Goal: Task Accomplishment & Management: Manage account settings

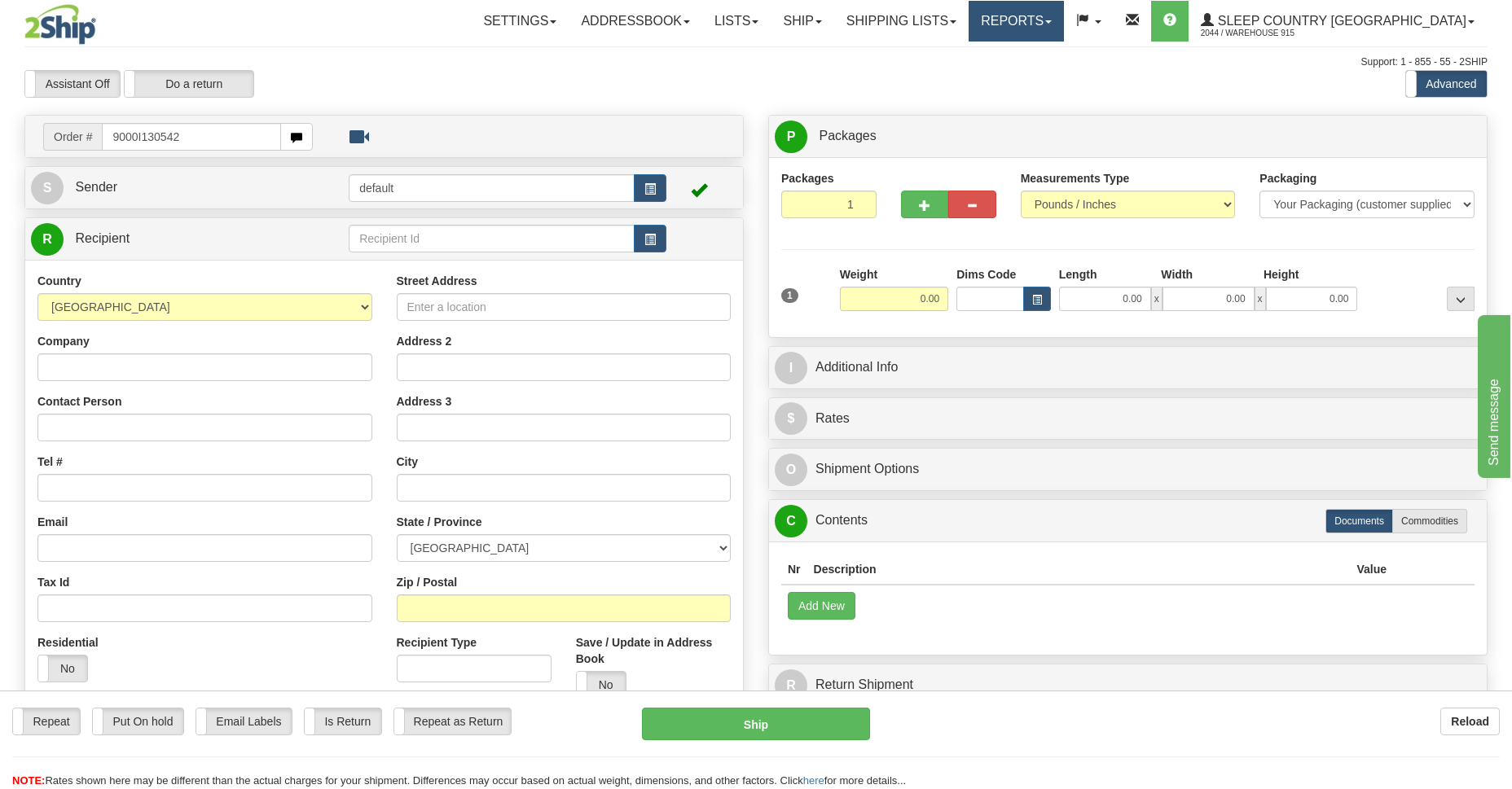
type input "9000I130542"
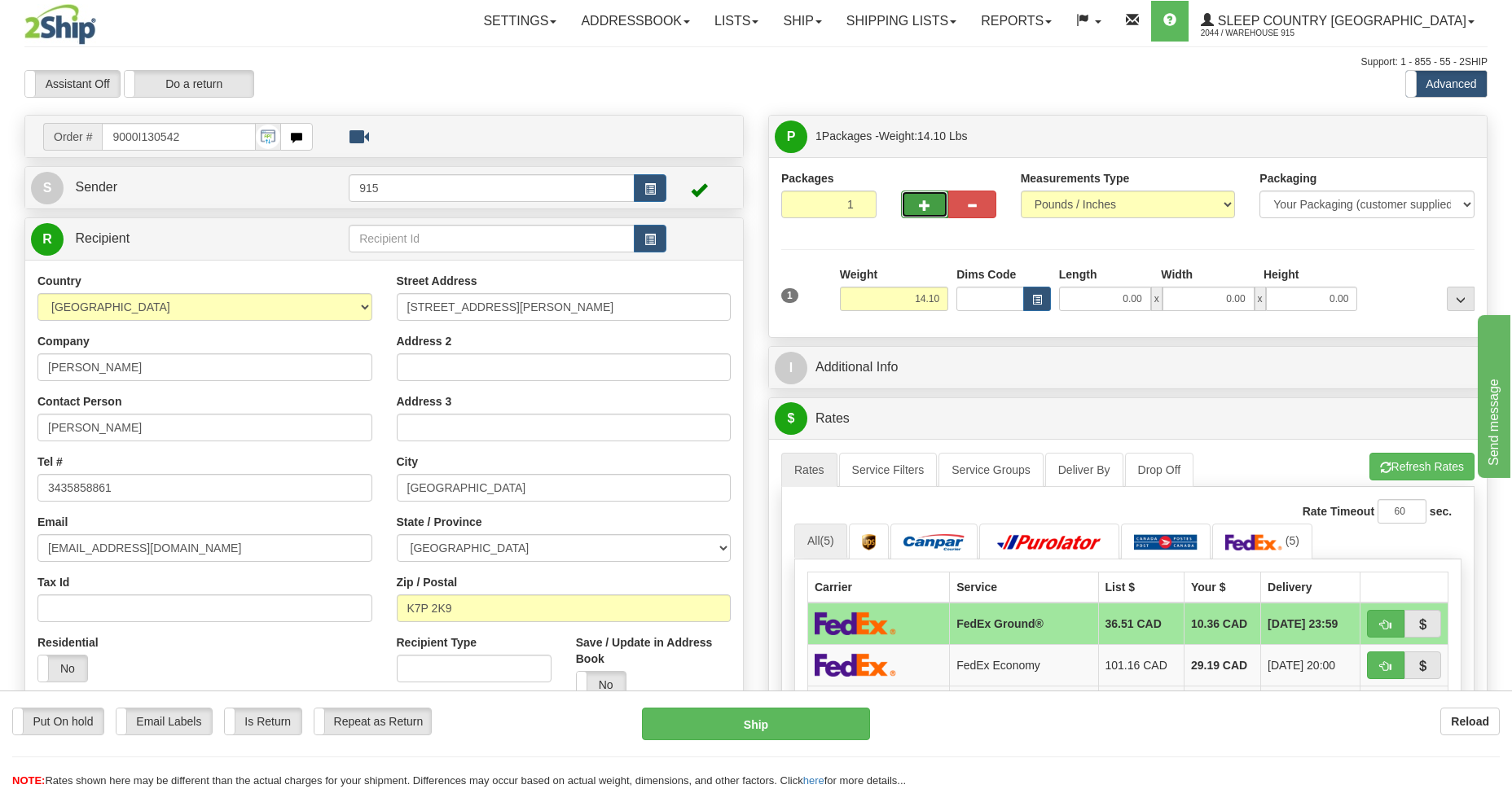
click at [915, 211] on button "button" at bounding box center [925, 204] width 47 height 28
type input "2"
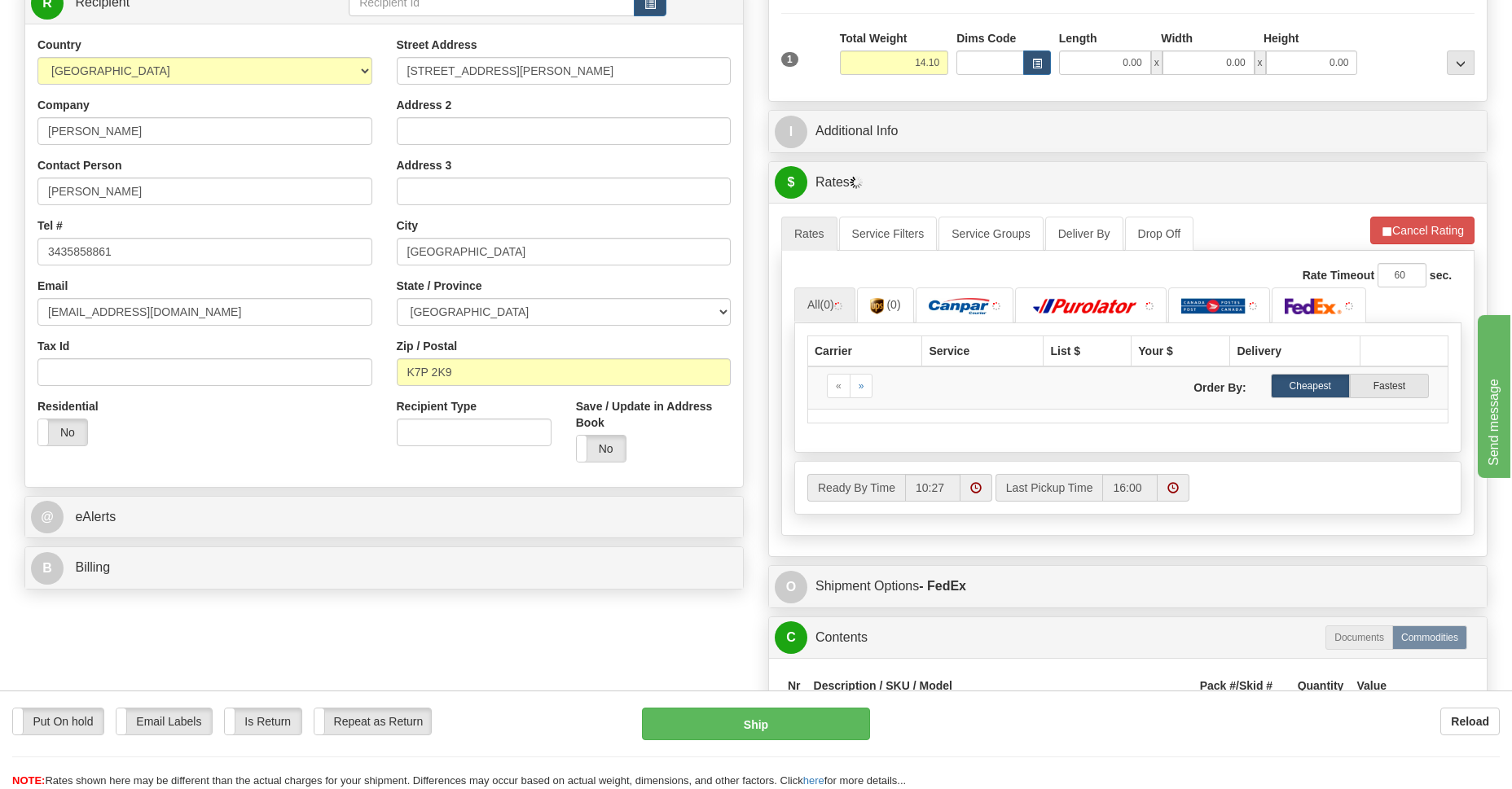
scroll to position [355, 0]
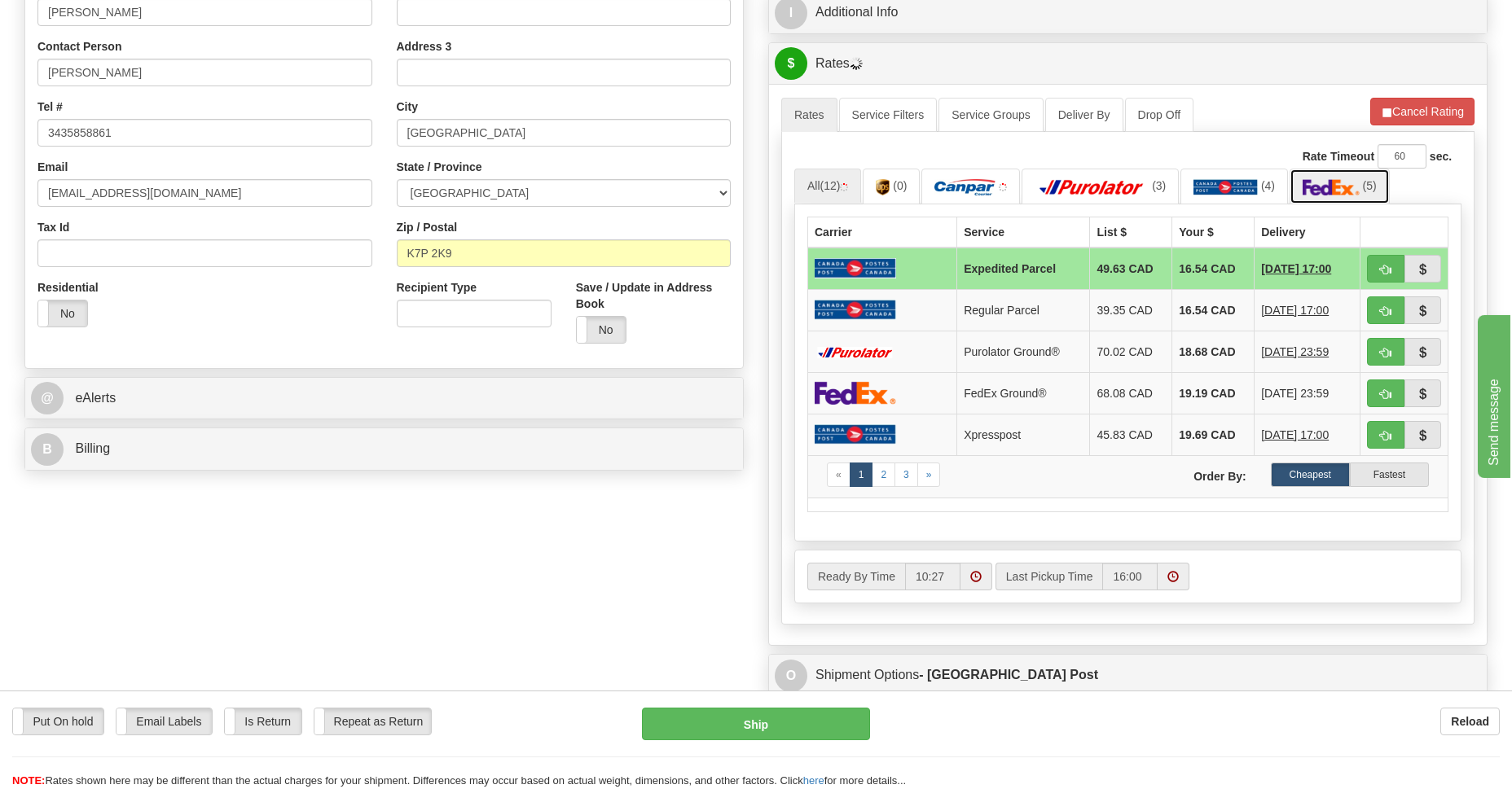
click at [1320, 187] on img at bounding box center [1330, 187] width 57 height 16
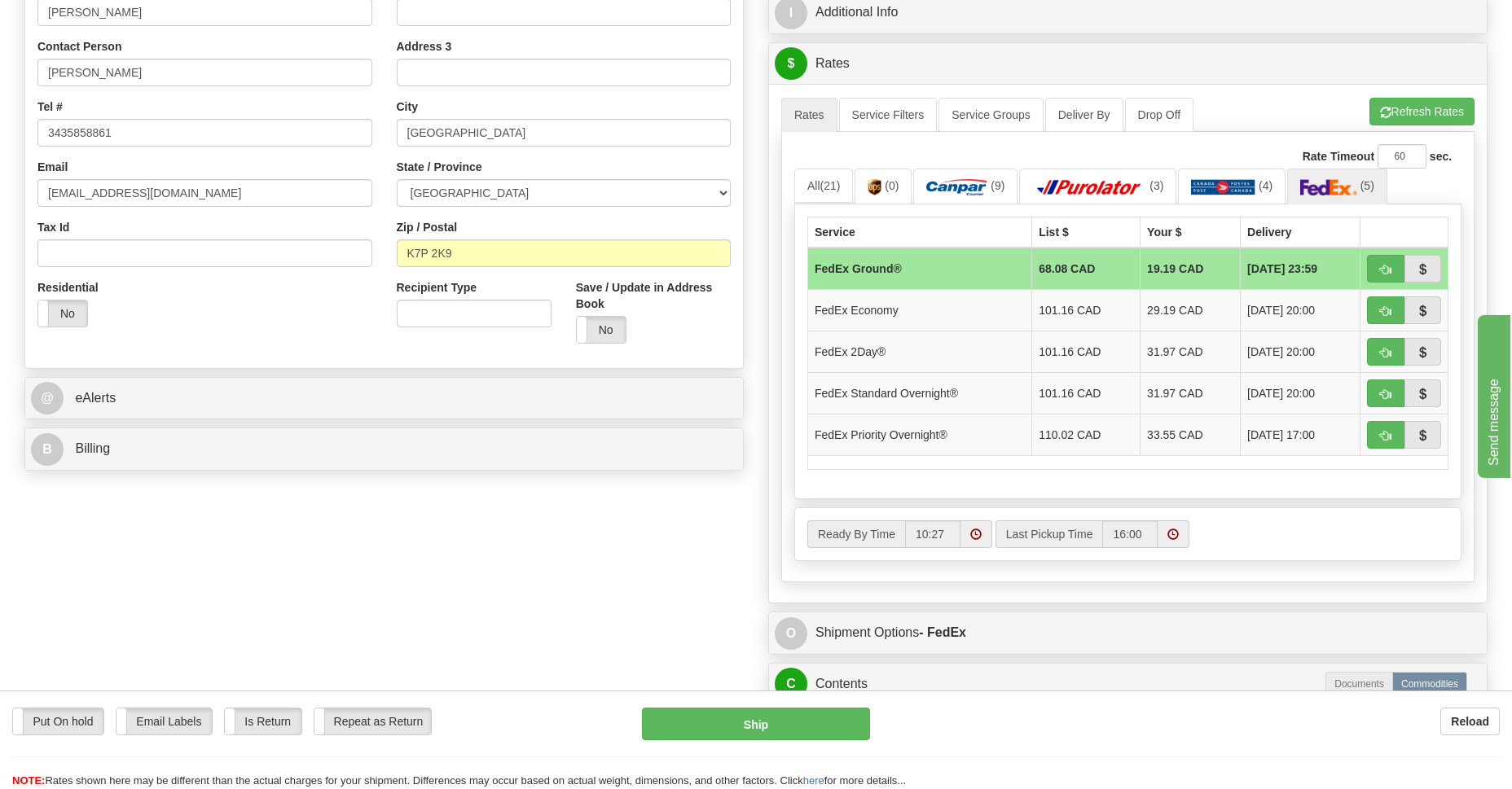
click at [900, 272] on td "FedEx Ground®" at bounding box center [920, 269] width 224 height 42
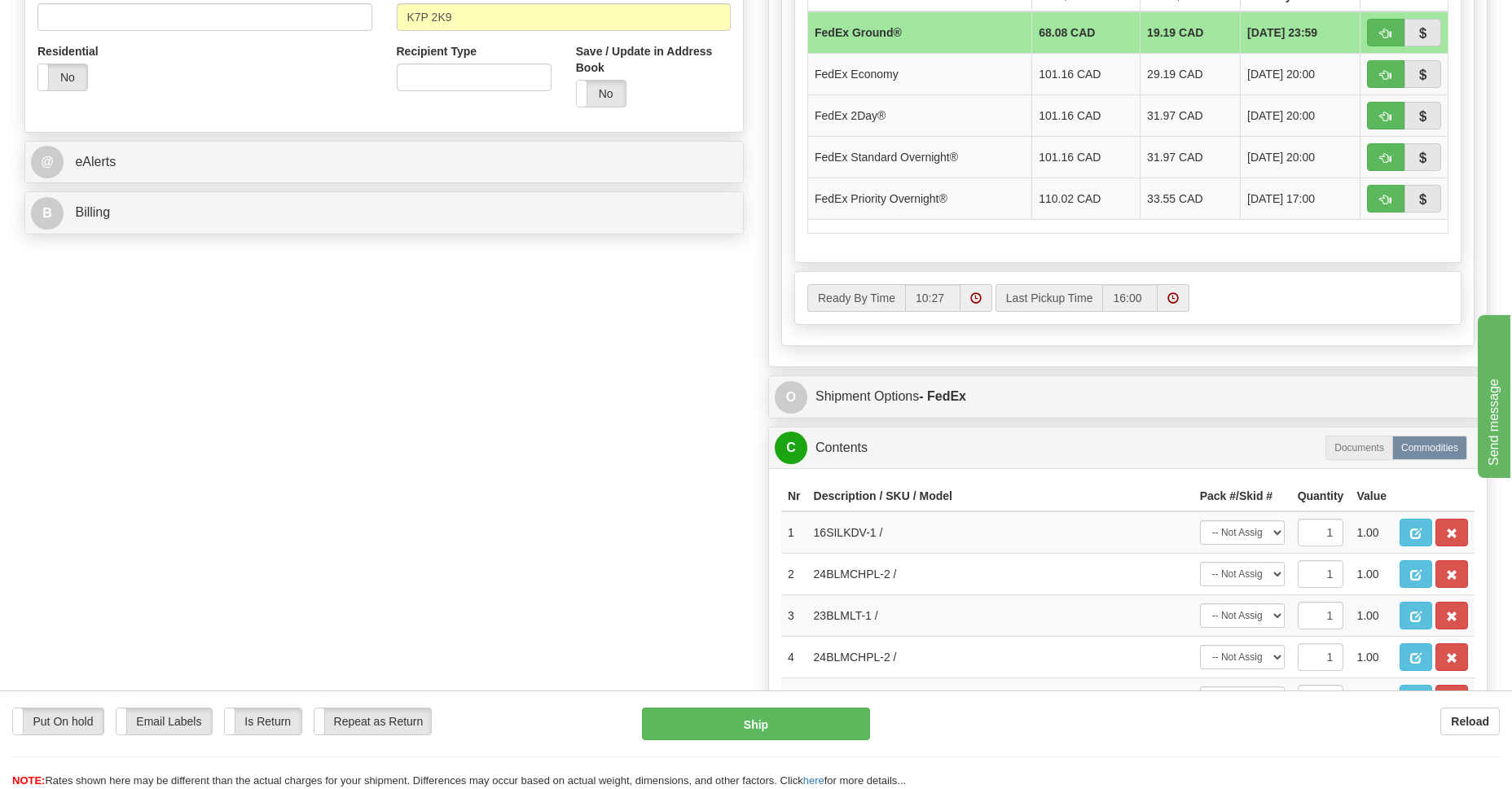
scroll to position [710, 0]
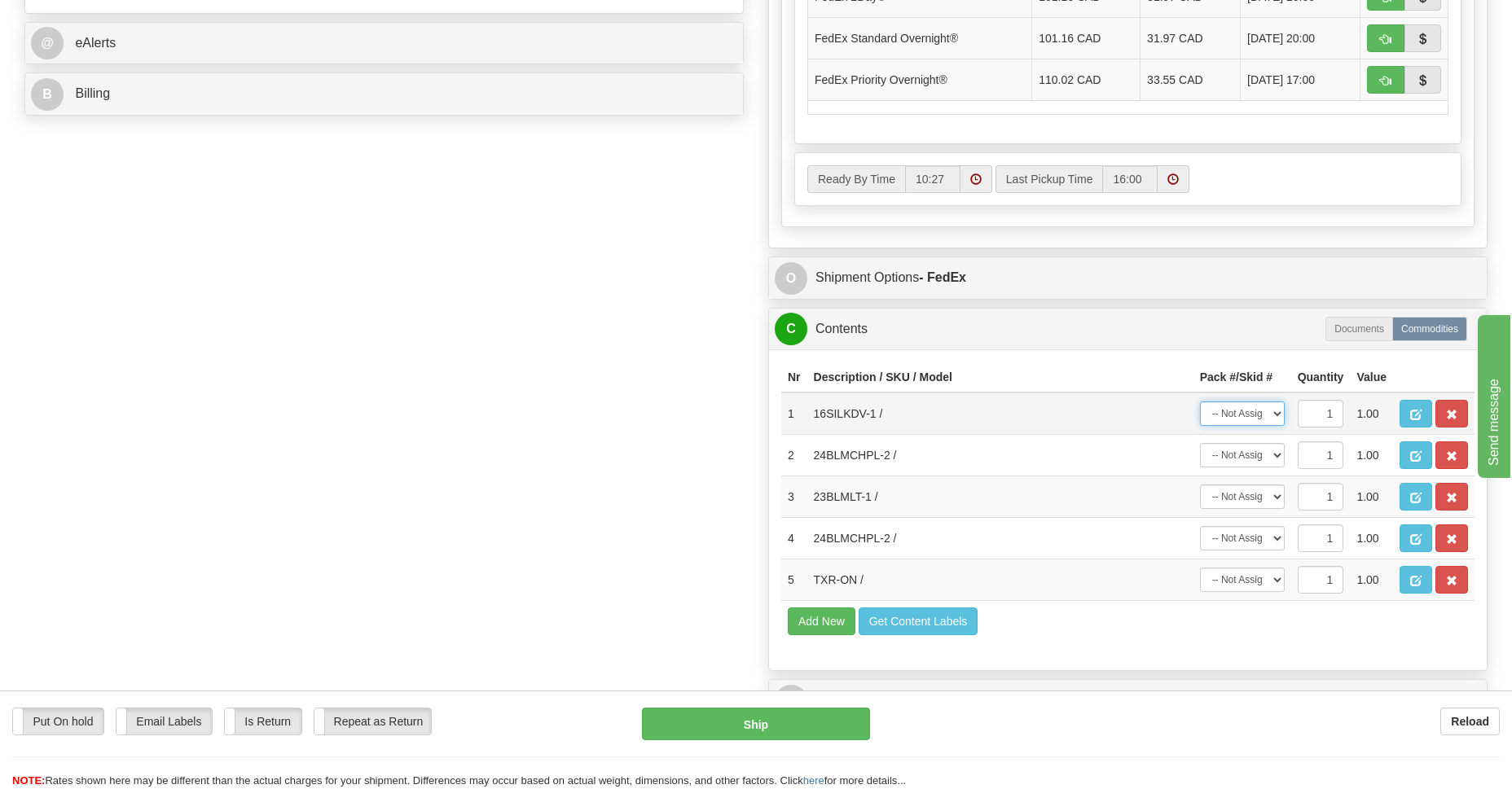
click at [1277, 413] on select "-- Not Assigned -- Package 1 Package 2" at bounding box center [1242, 413] width 85 height 24
select select "0"
click at [1200, 401] on select "-- Not Assigned -- Package 1 Package 2" at bounding box center [1242, 413] width 85 height 24
click at [1279, 502] on select "-- Not Assigned -- Package 1 Package 2" at bounding box center [1242, 496] width 85 height 24
select select "0"
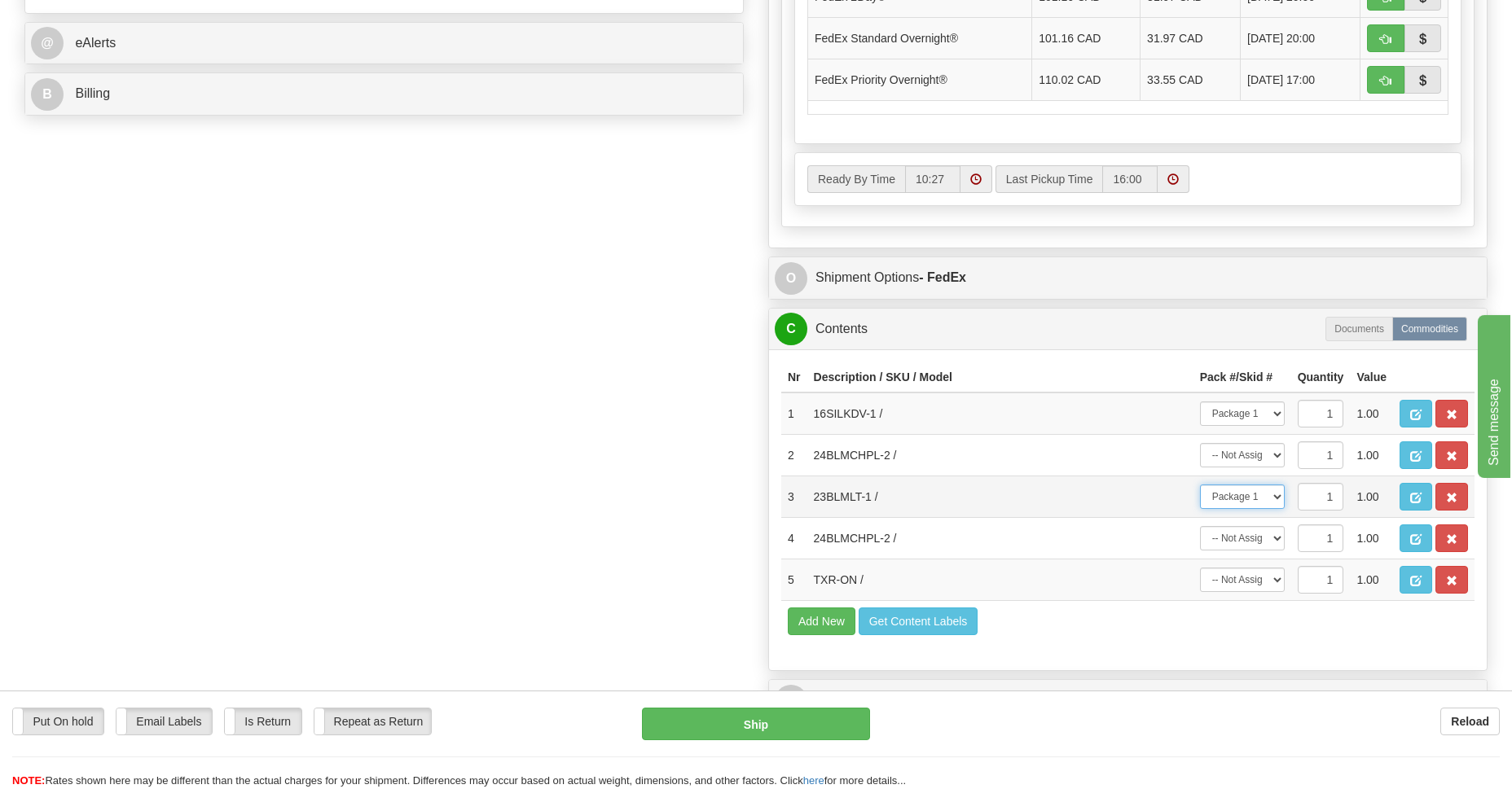
click at [1200, 484] on select "-- Not Assigned -- Package 1 Package 2" at bounding box center [1242, 496] width 85 height 24
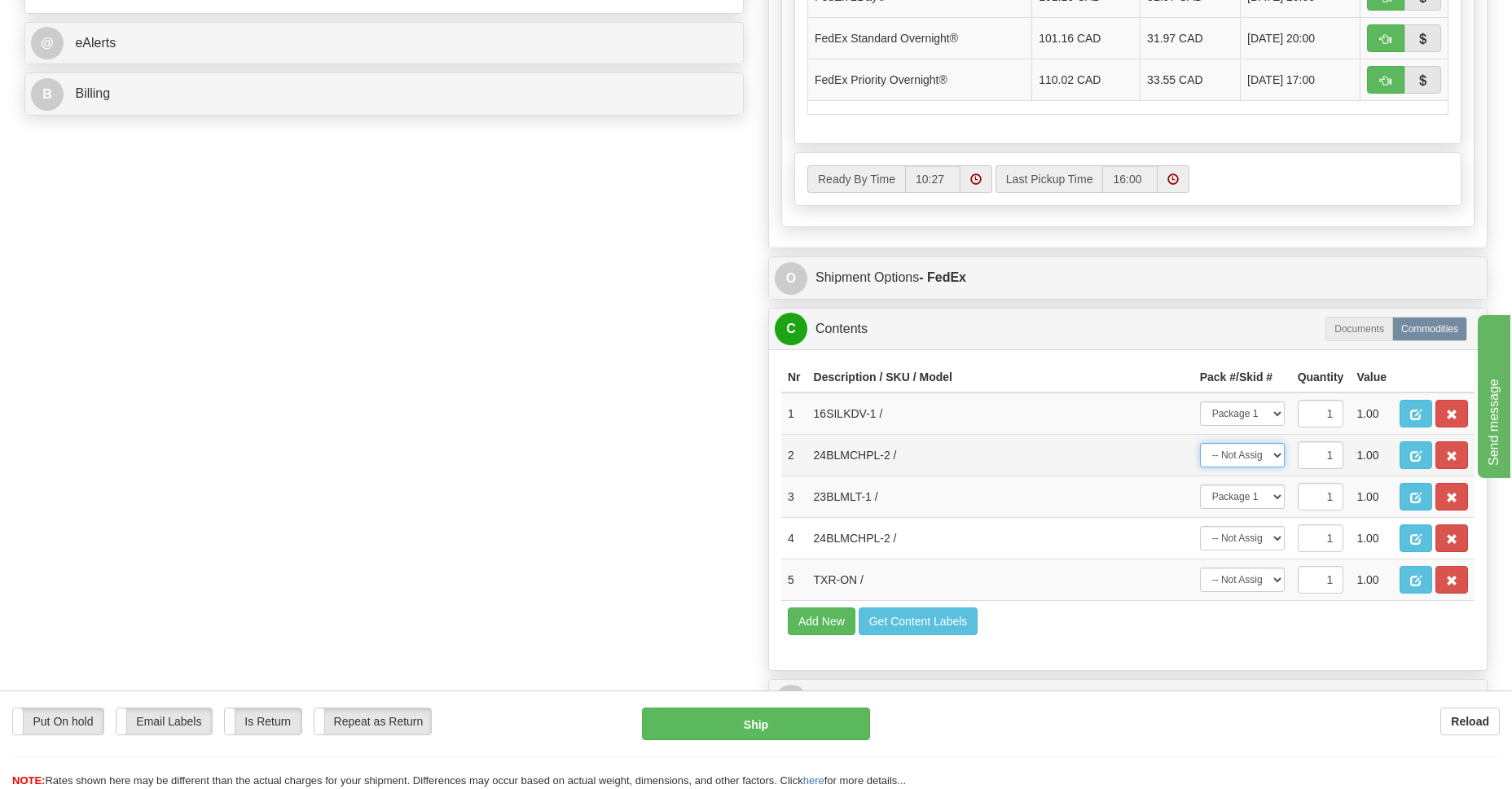
click at [1274, 455] on select "-- Not Assigned -- Package 1 Package 2" at bounding box center [1242, 454] width 85 height 24
click at [1279, 451] on select "-- Not Assigned -- Package 1 Package 2" at bounding box center [1242, 454] width 85 height 24
select select "1"
click at [1200, 443] on select "-- Not Assigned -- Package 1 Package 2" at bounding box center [1242, 454] width 85 height 24
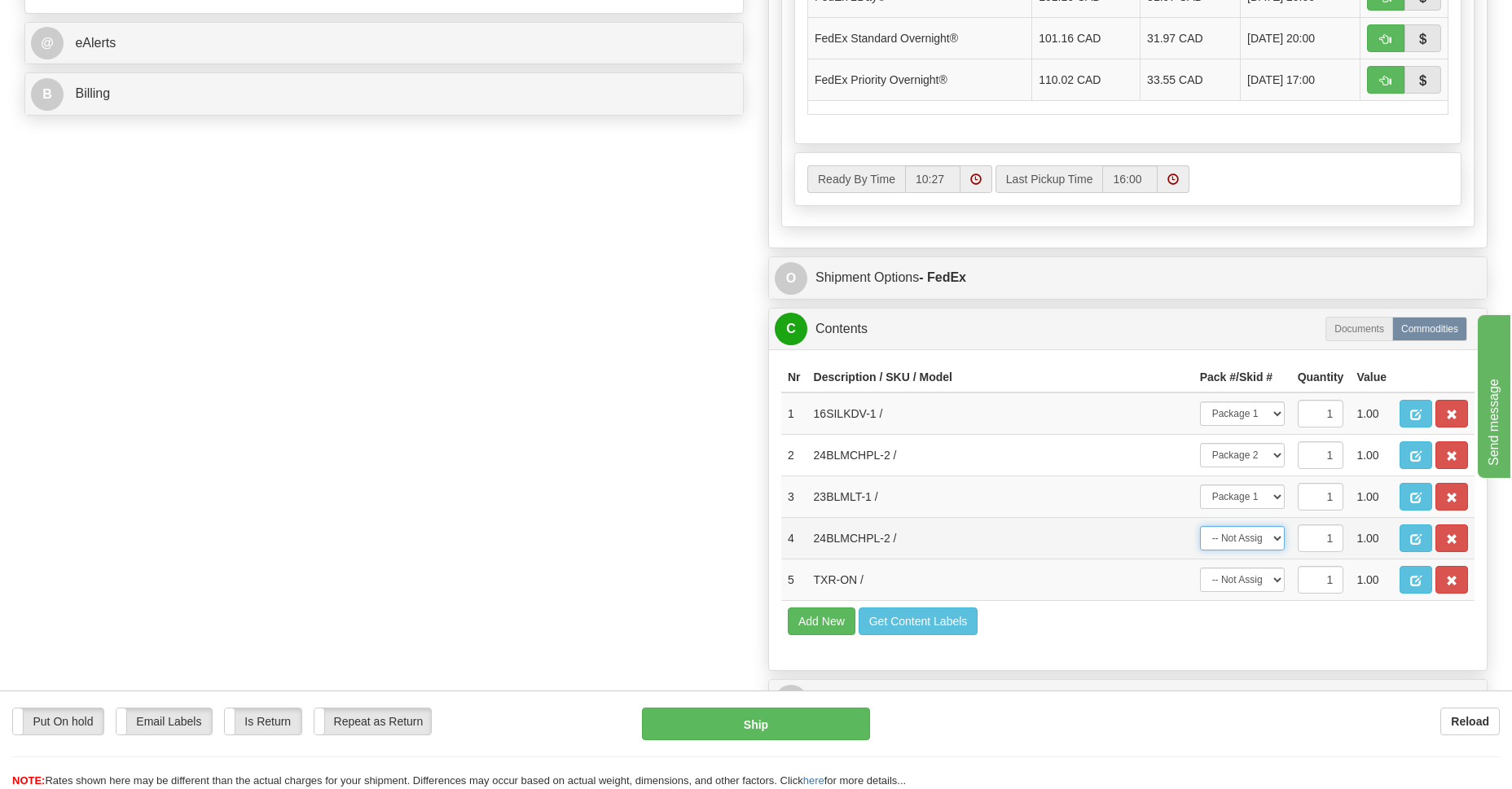
click at [1271, 539] on select "-- Not Assigned -- Package 1 Package 2" at bounding box center [1242, 538] width 85 height 24
click at [1200, 526] on select "-- Not Assigned -- Package 1 Package 2" at bounding box center [1242, 538] width 85 height 24
click at [1273, 537] on select "-- Not Assigned -- Package 1 Package 2" at bounding box center [1242, 538] width 85 height 24
select select "1"
click at [1200, 526] on select "-- Not Assigned -- Package 1 Package 2" at bounding box center [1242, 538] width 85 height 24
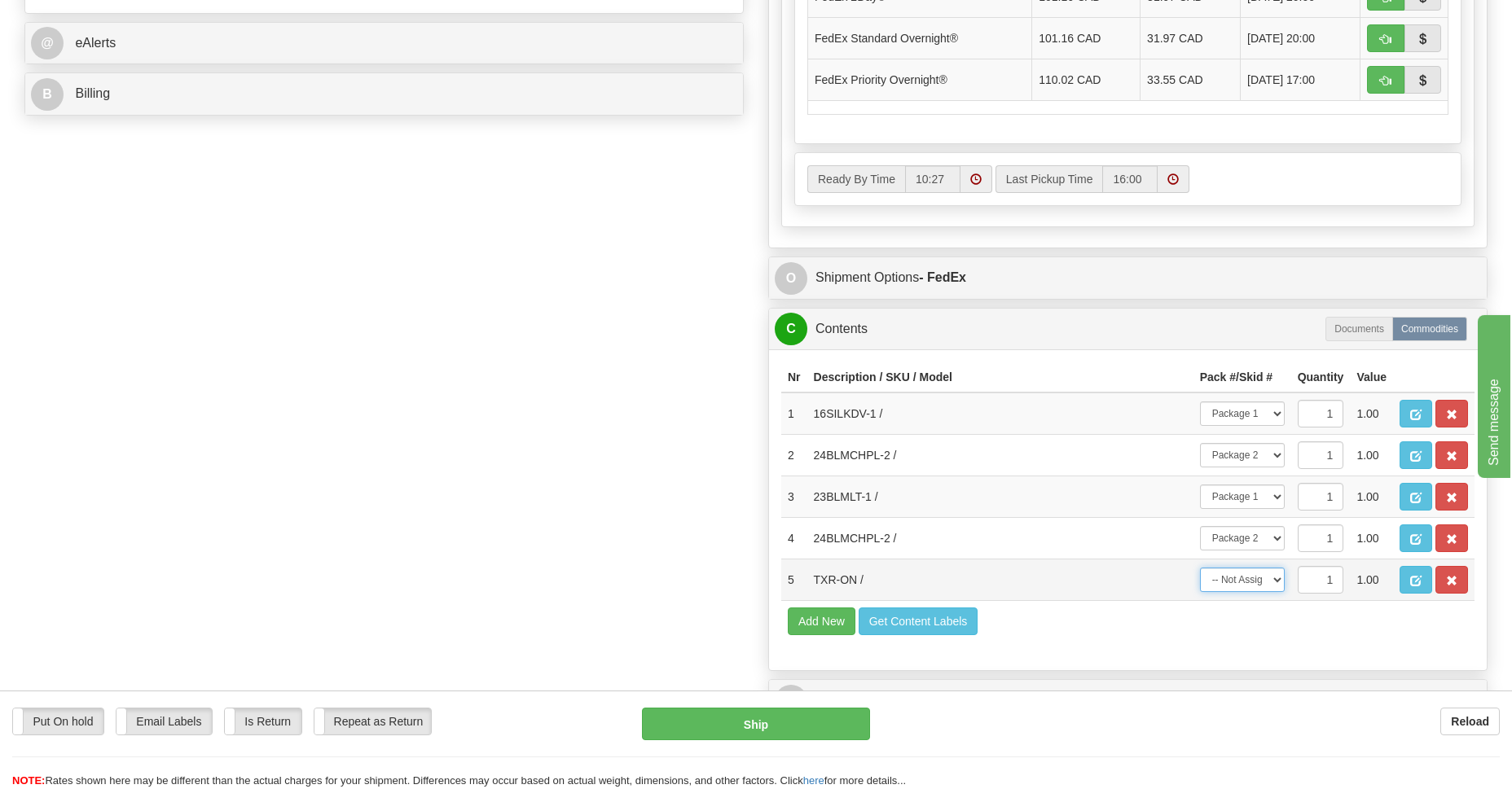
click at [1271, 575] on select "-- Not Assigned -- Package 1 Package 2" at bounding box center [1242, 580] width 85 height 24
select select "0"
click at [1200, 568] on select "-- Not Assigned -- Package 1 Package 2" at bounding box center [1242, 580] width 85 height 24
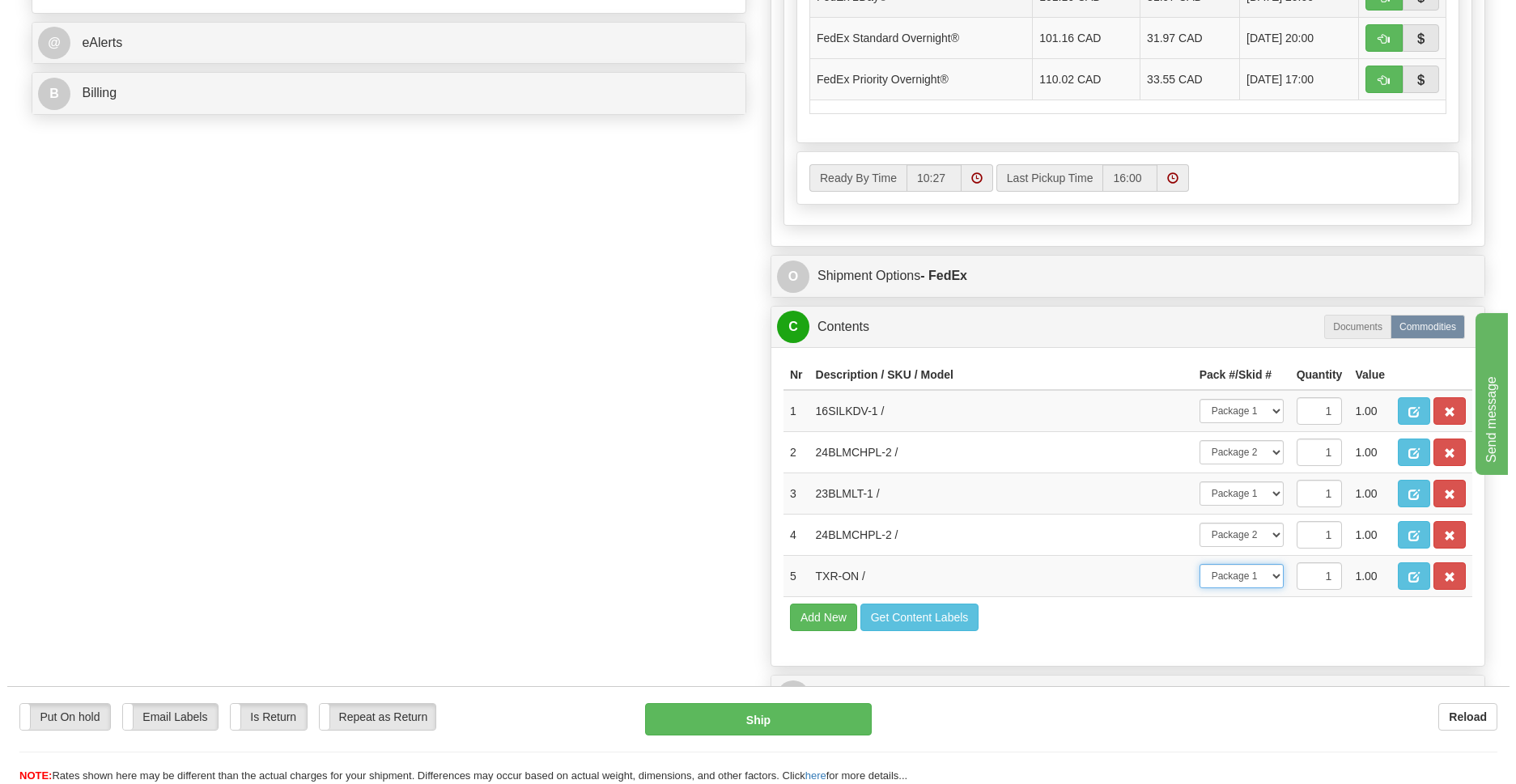
scroll to position [940, 0]
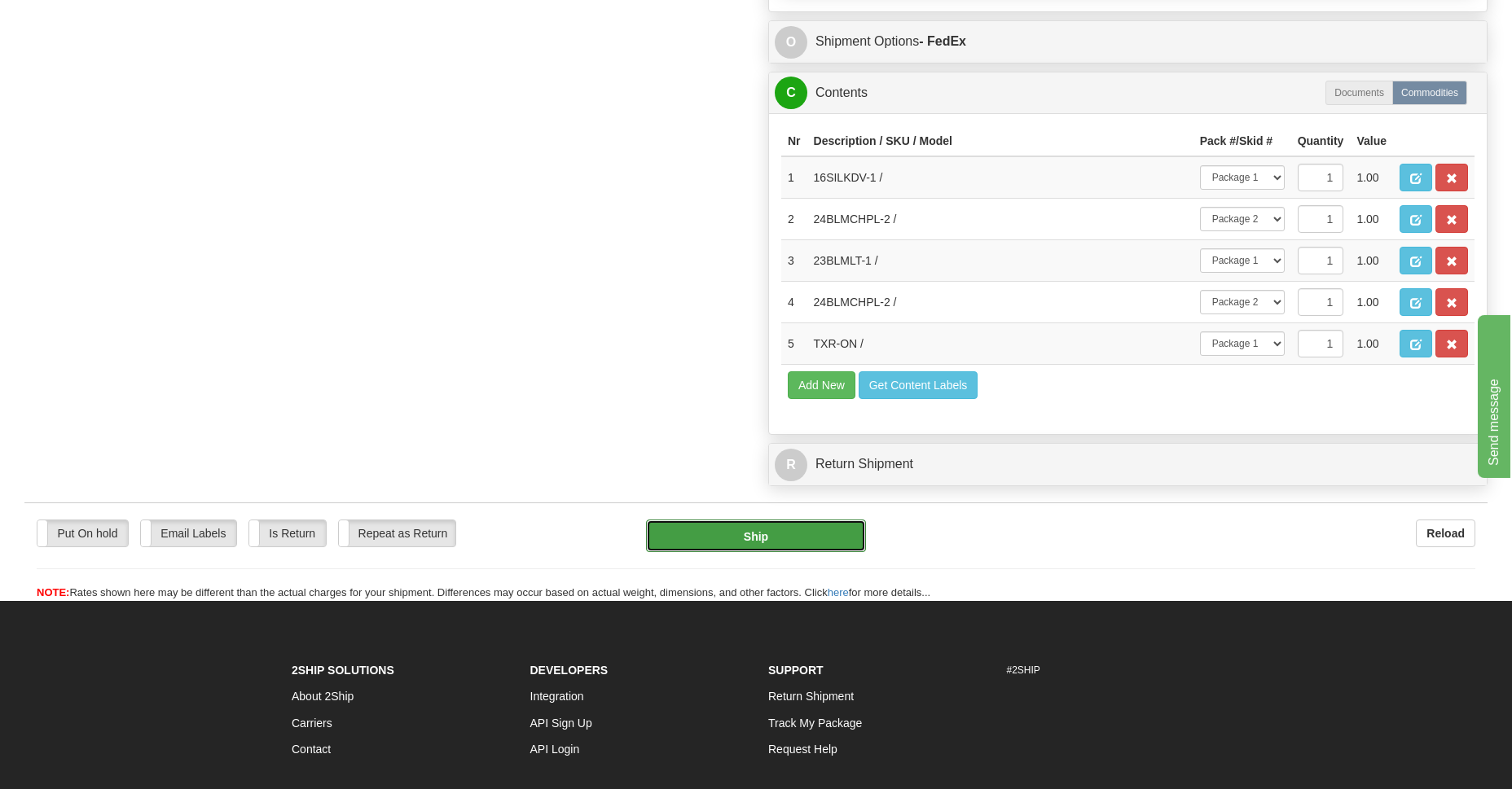
click at [751, 539] on button "Ship" at bounding box center [755, 536] width 219 height 33
type input "92"
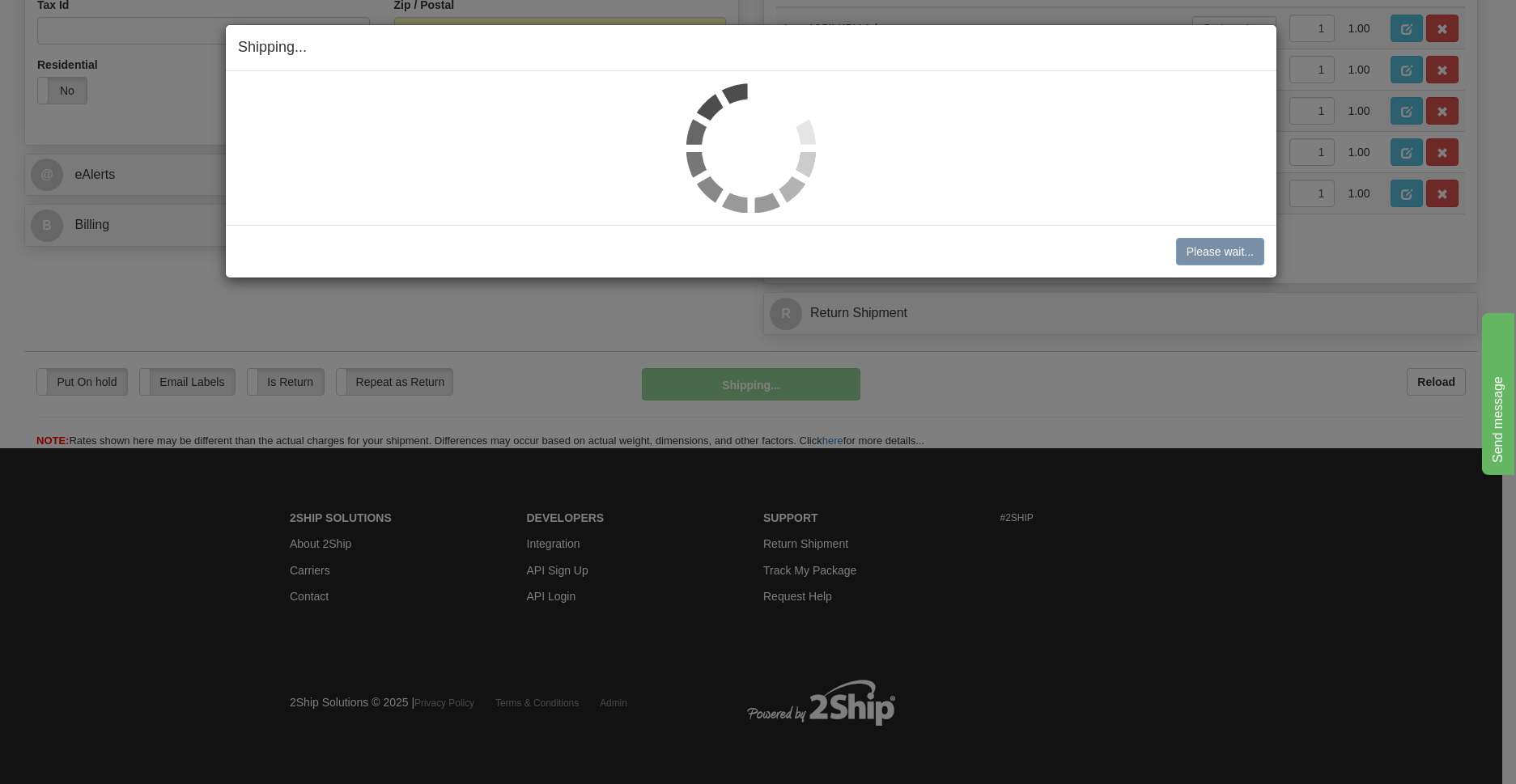
scroll to position [573, 0]
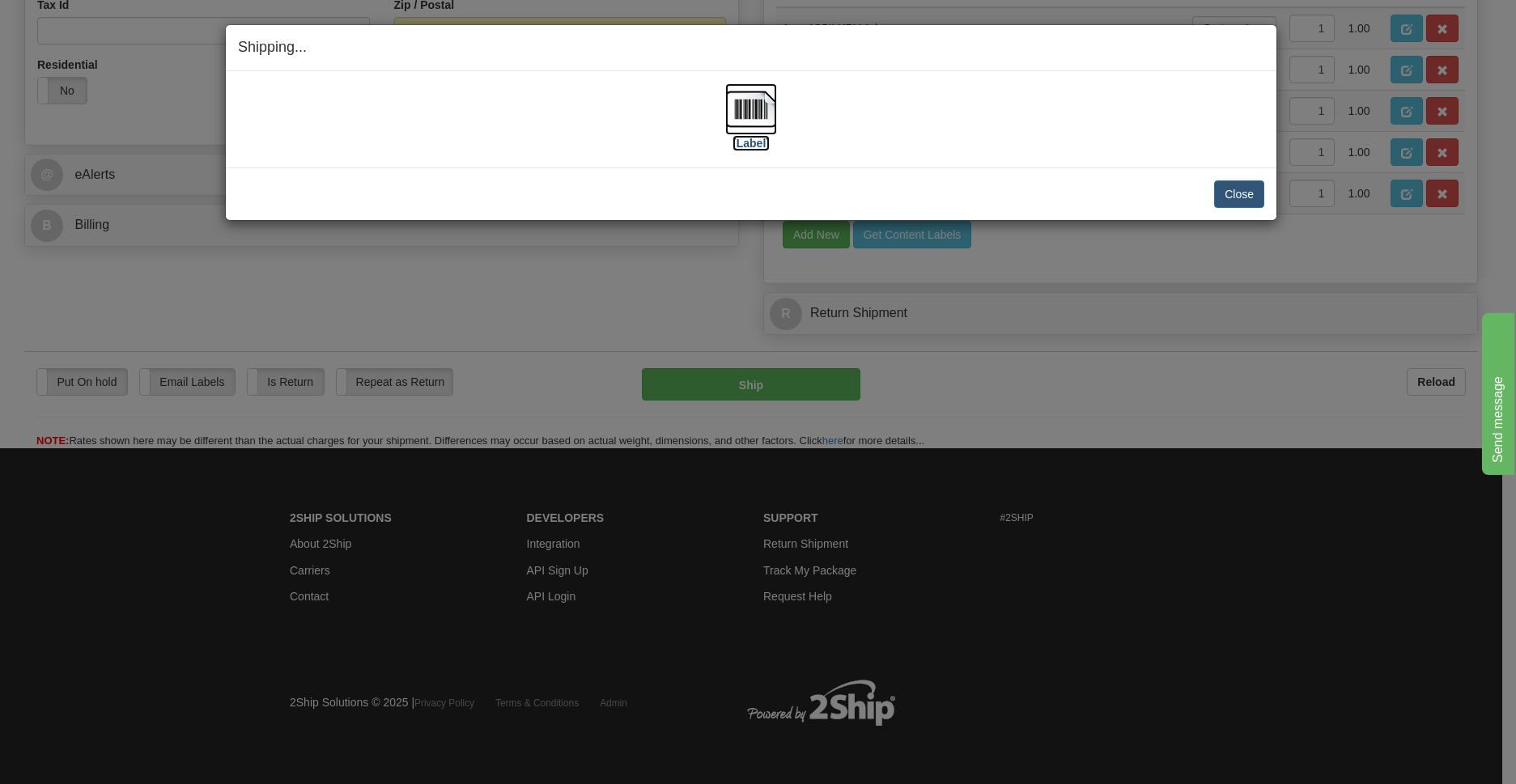
click at [745, 112] on img at bounding box center [751, 109] width 52 height 52
click at [1228, 193] on button "Close" at bounding box center [1240, 194] width 50 height 28
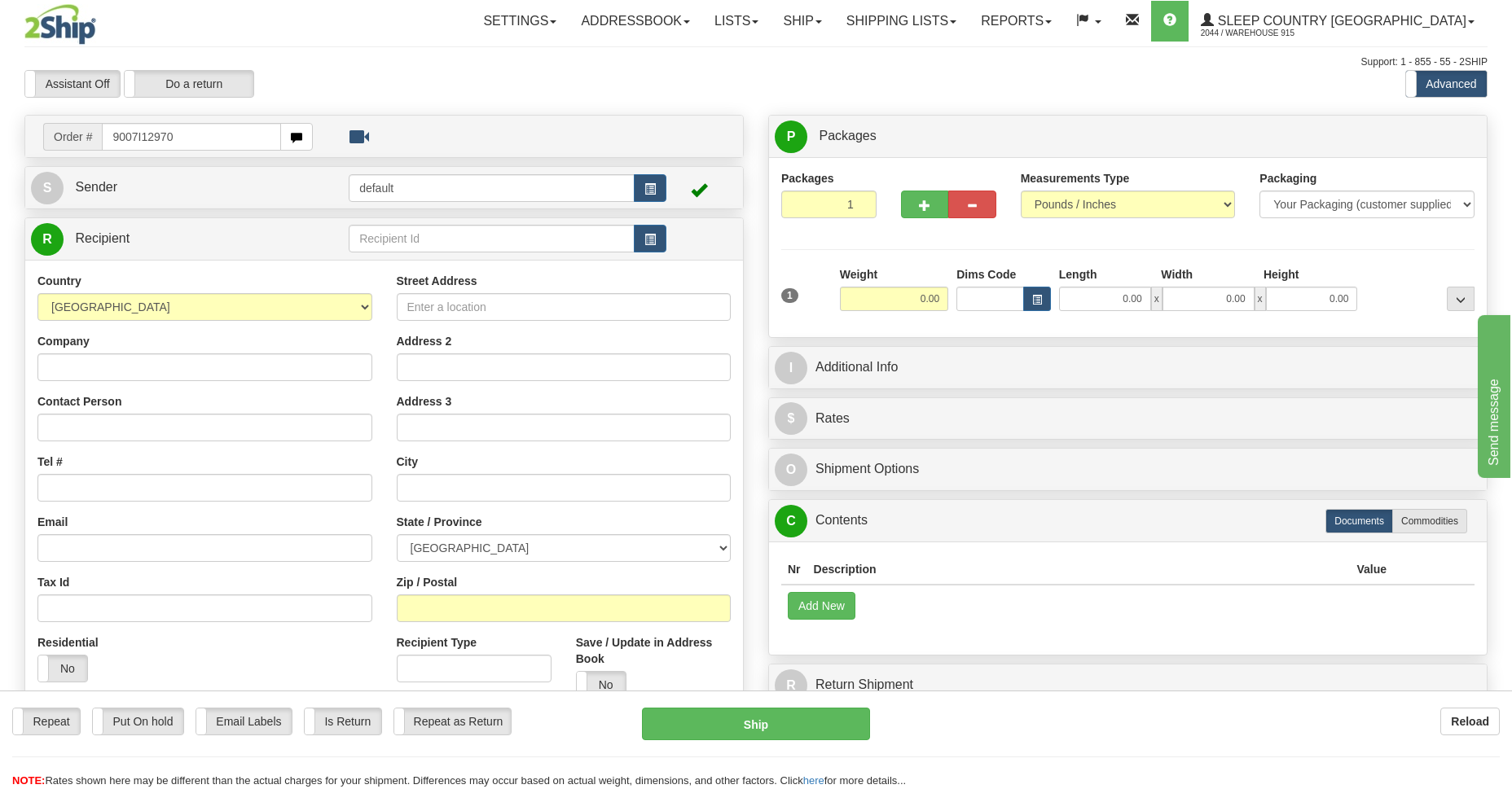
type input "9007I129701"
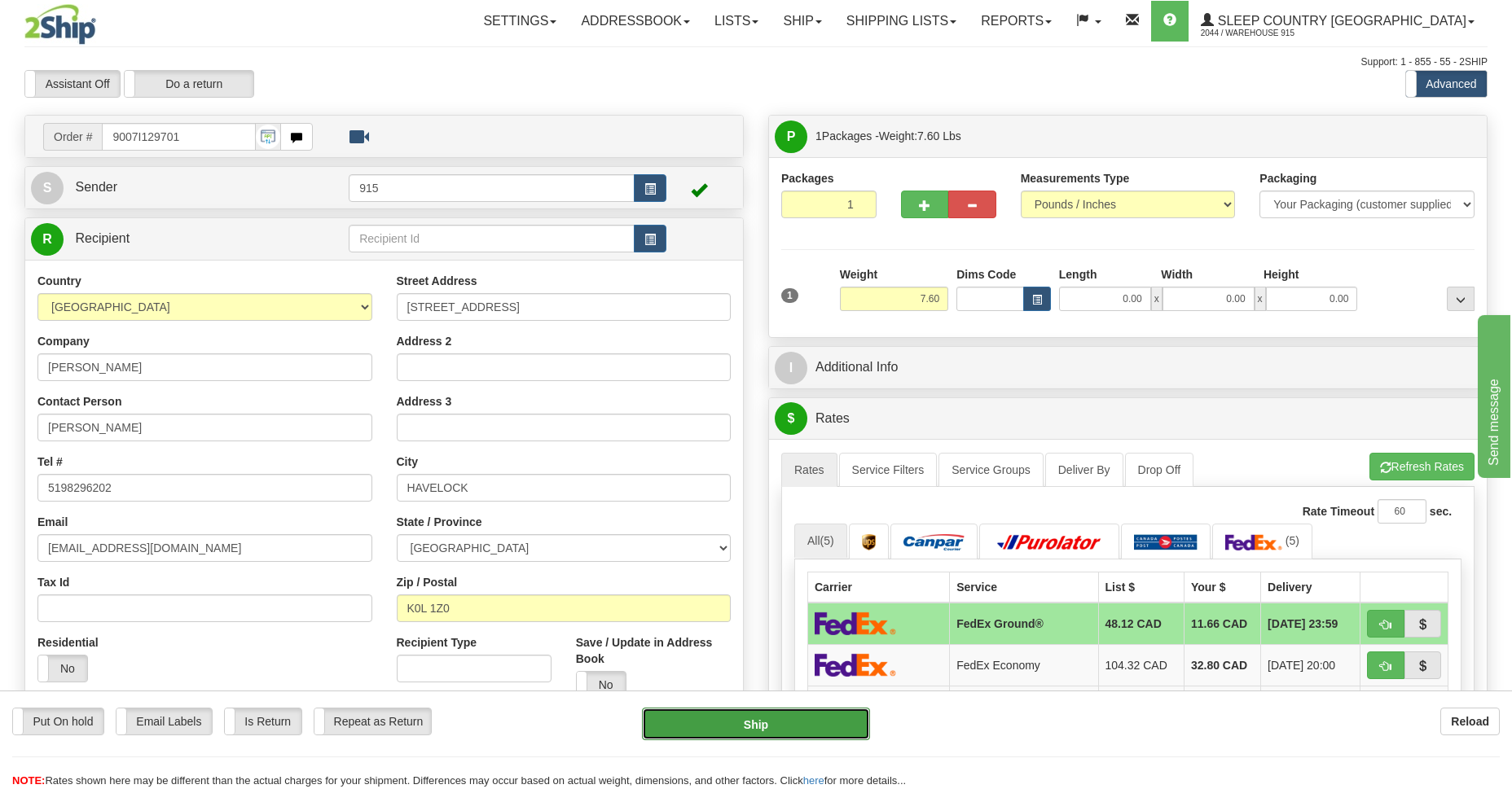
click at [729, 727] on button "Ship" at bounding box center [755, 723] width 227 height 33
type input "92"
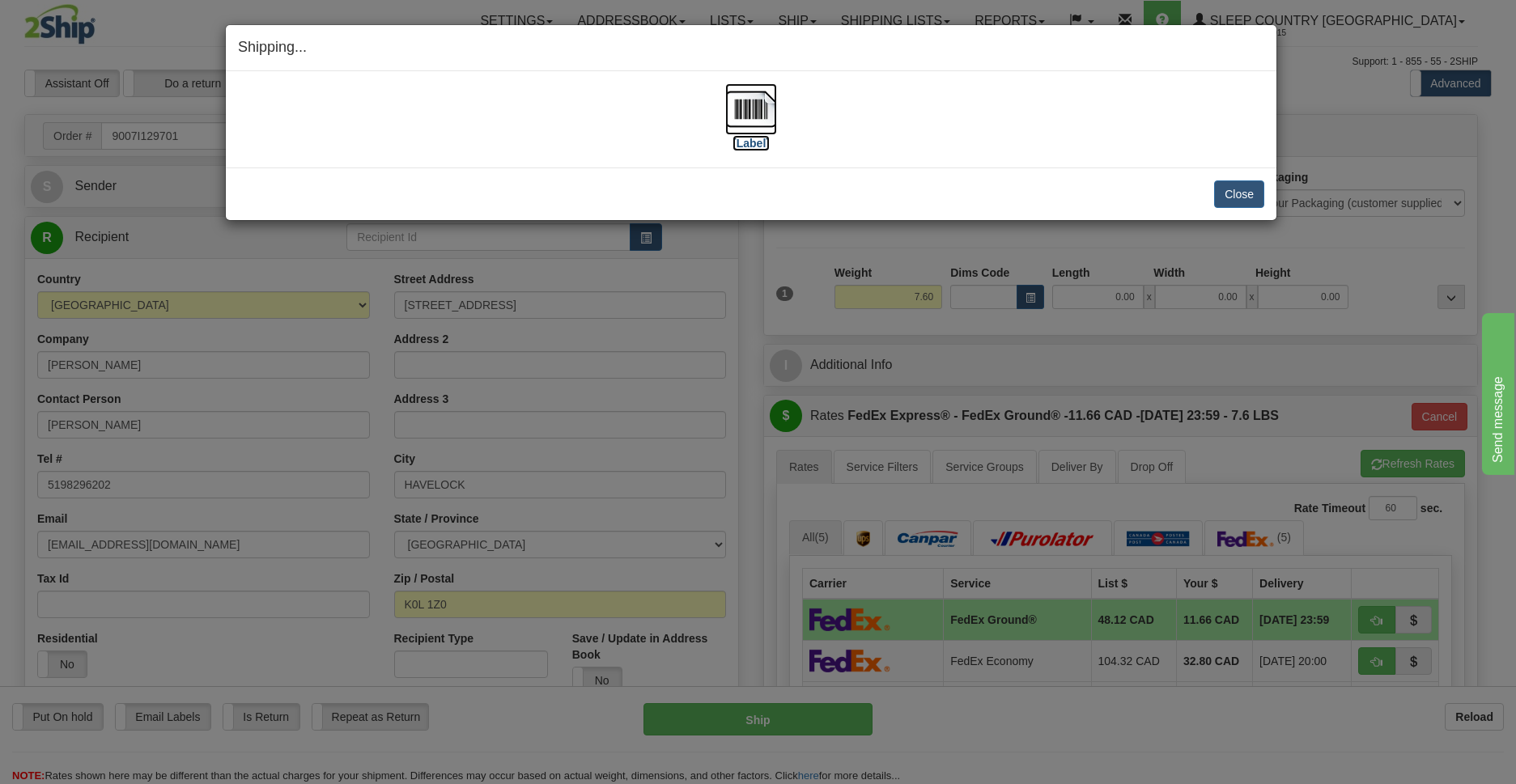
click at [747, 115] on img at bounding box center [751, 109] width 52 height 52
click at [1235, 192] on button "Close" at bounding box center [1240, 194] width 50 height 28
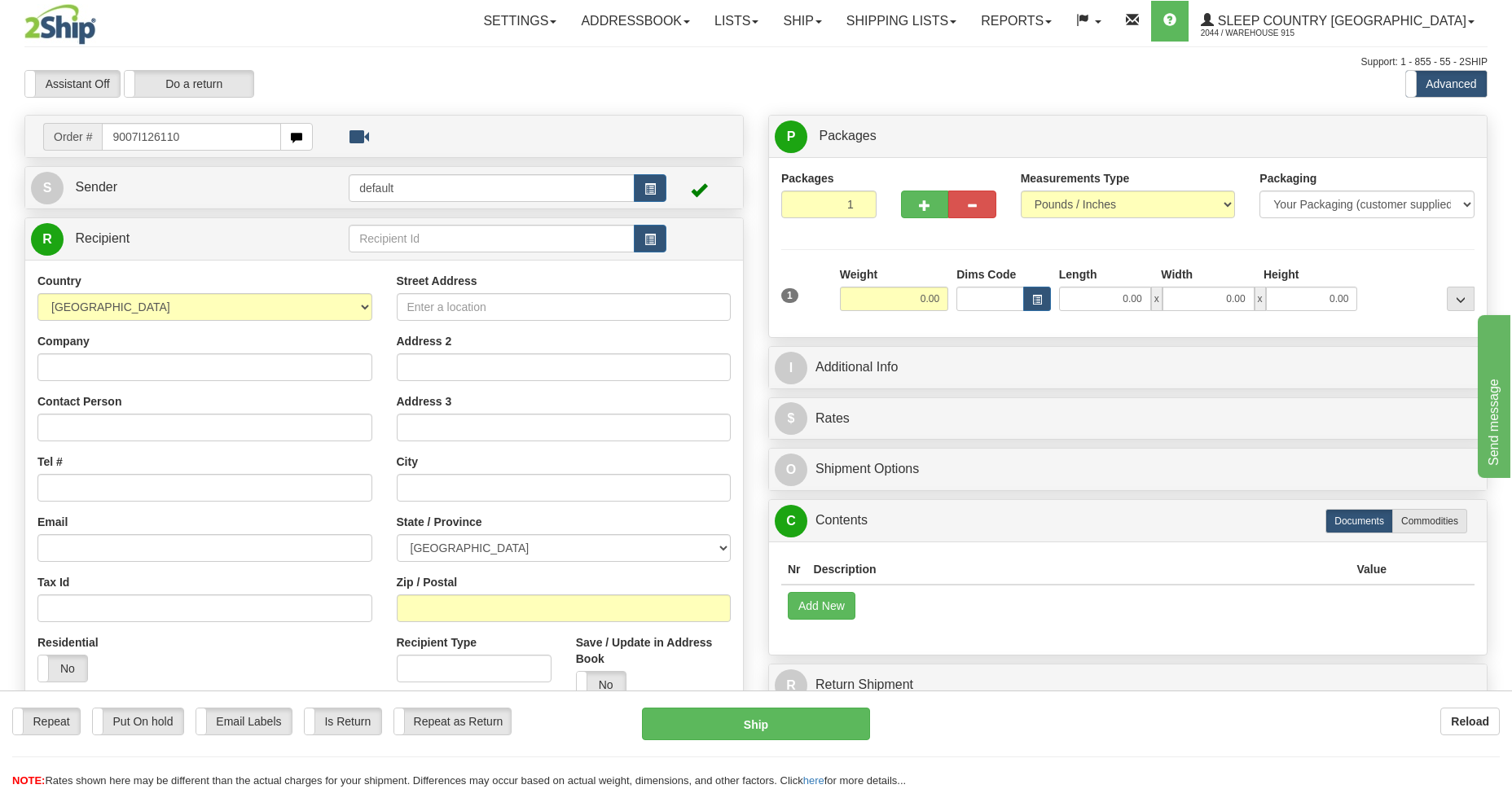
type input "9007I126110"
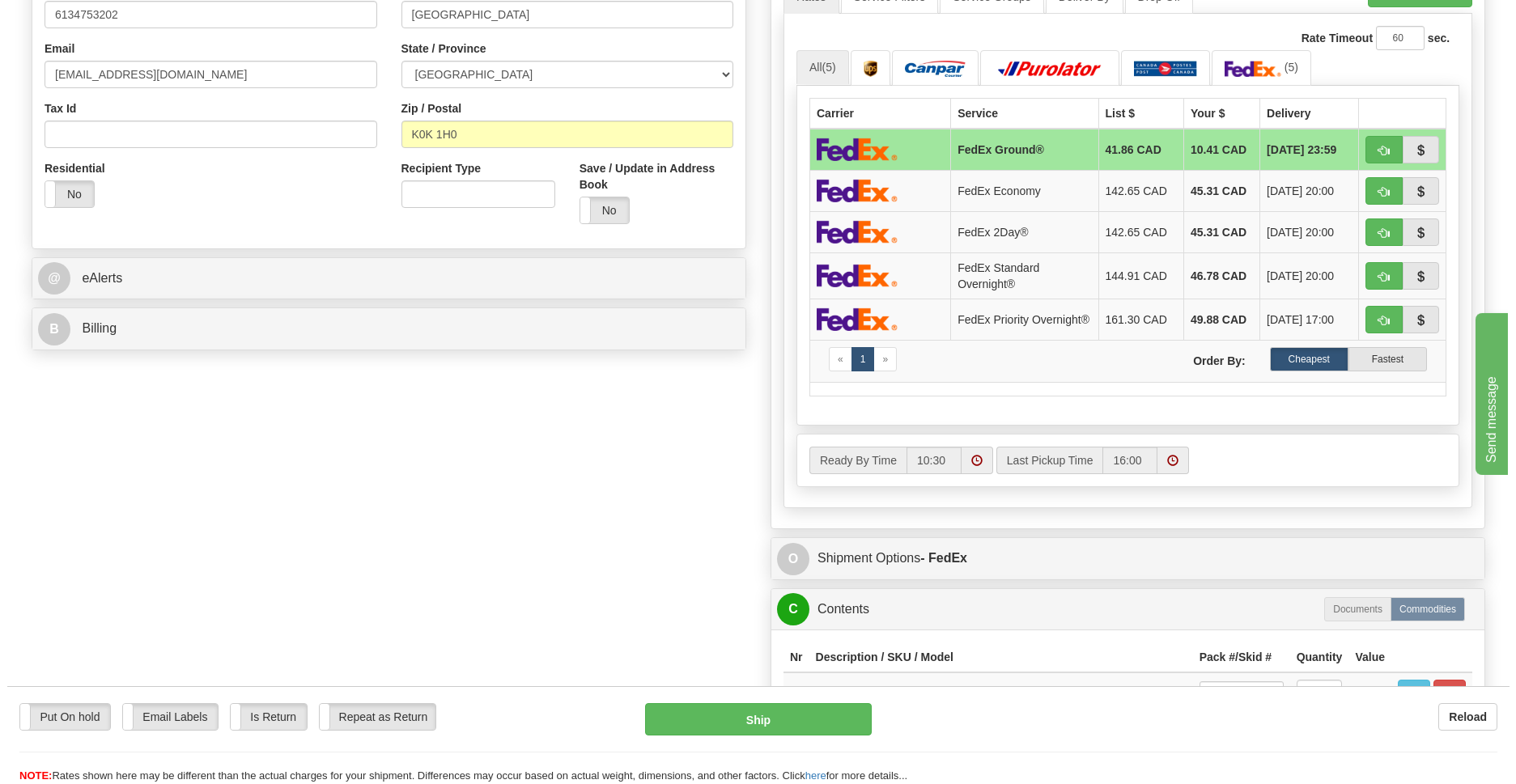
scroll to position [705, 0]
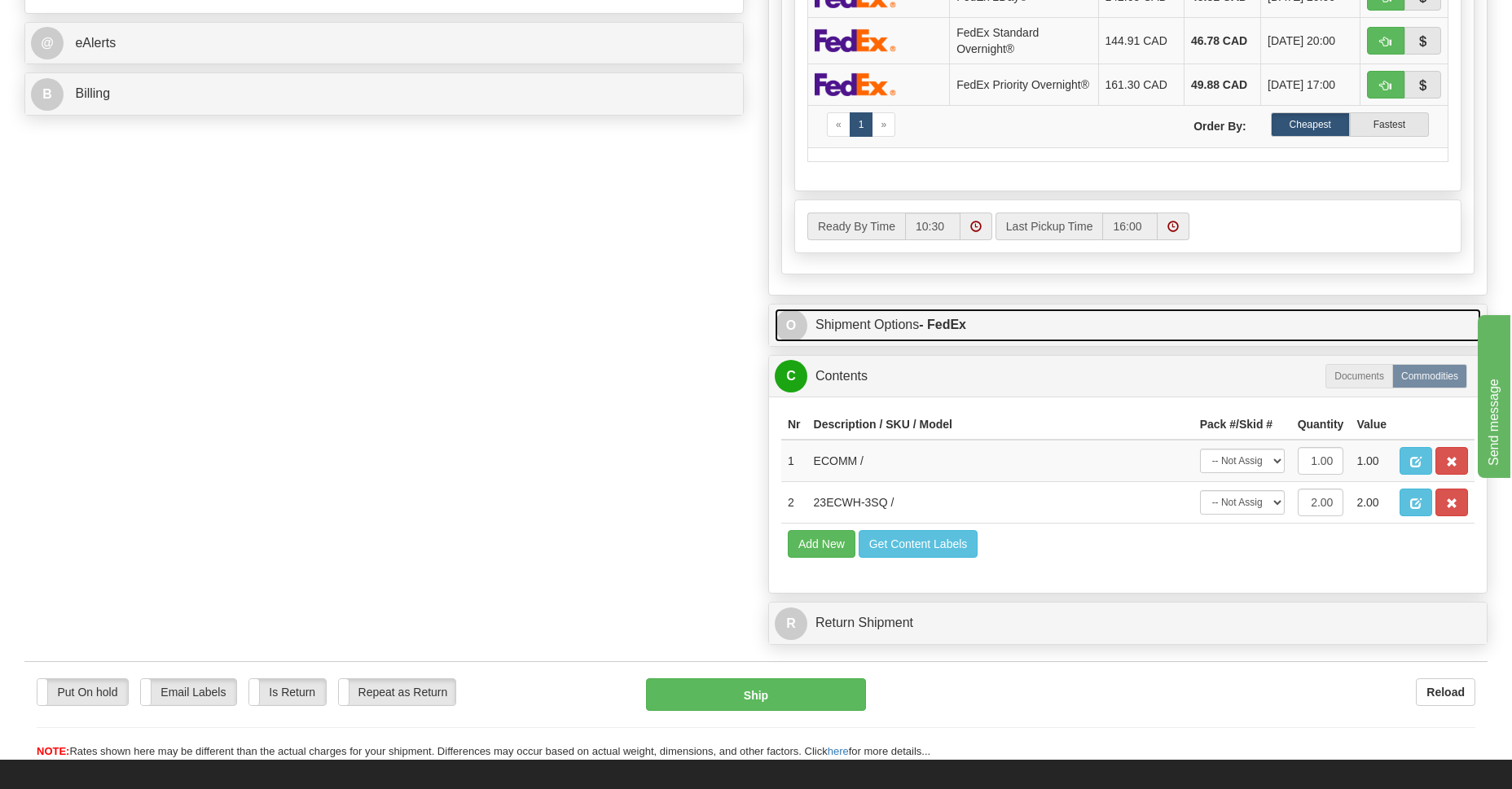
click at [883, 329] on link "O Shipment Options - FedEx" at bounding box center [1127, 325] width 707 height 34
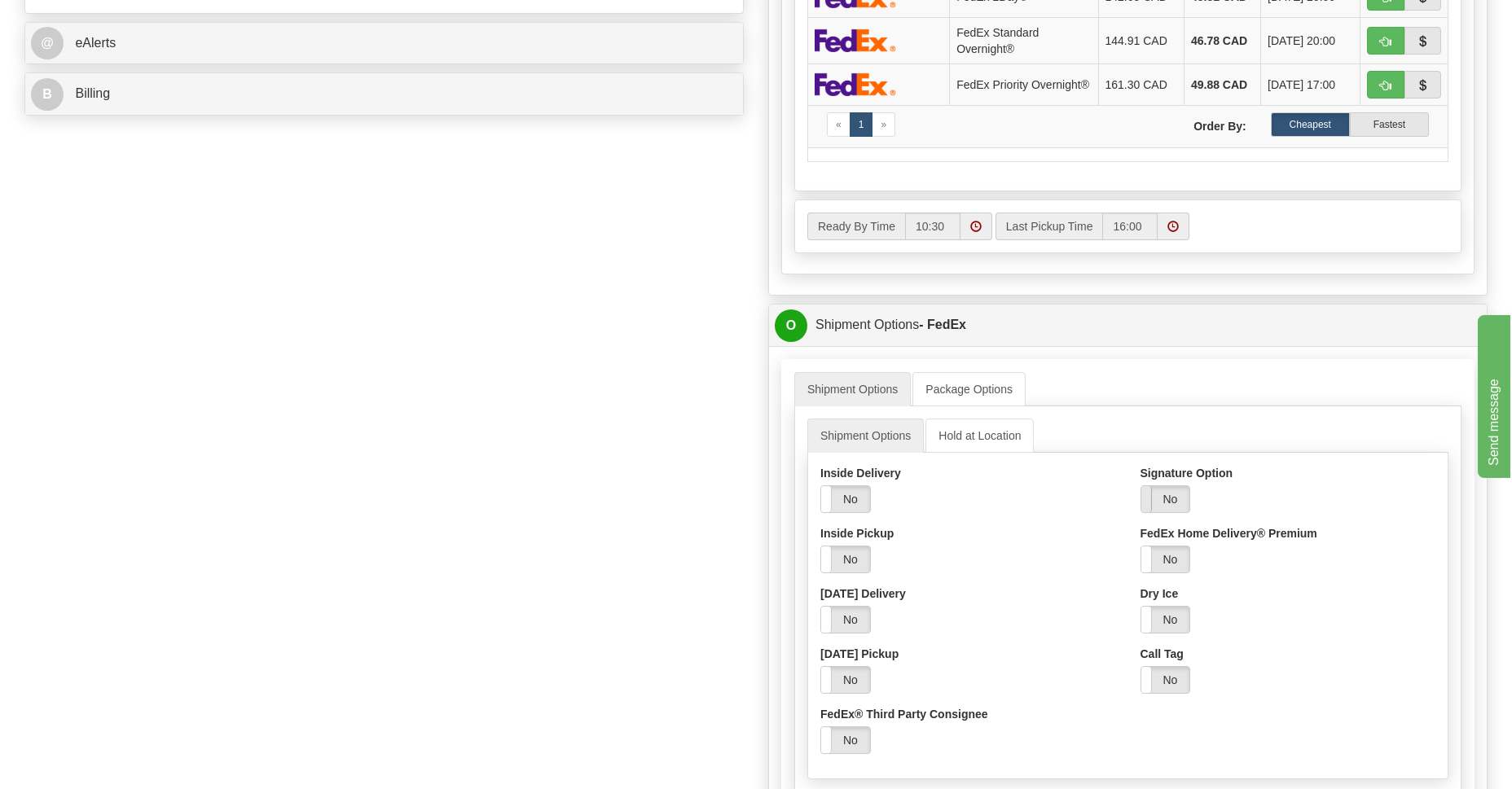
click at [1144, 500] on span at bounding box center [1141, 498] width 21 height 26
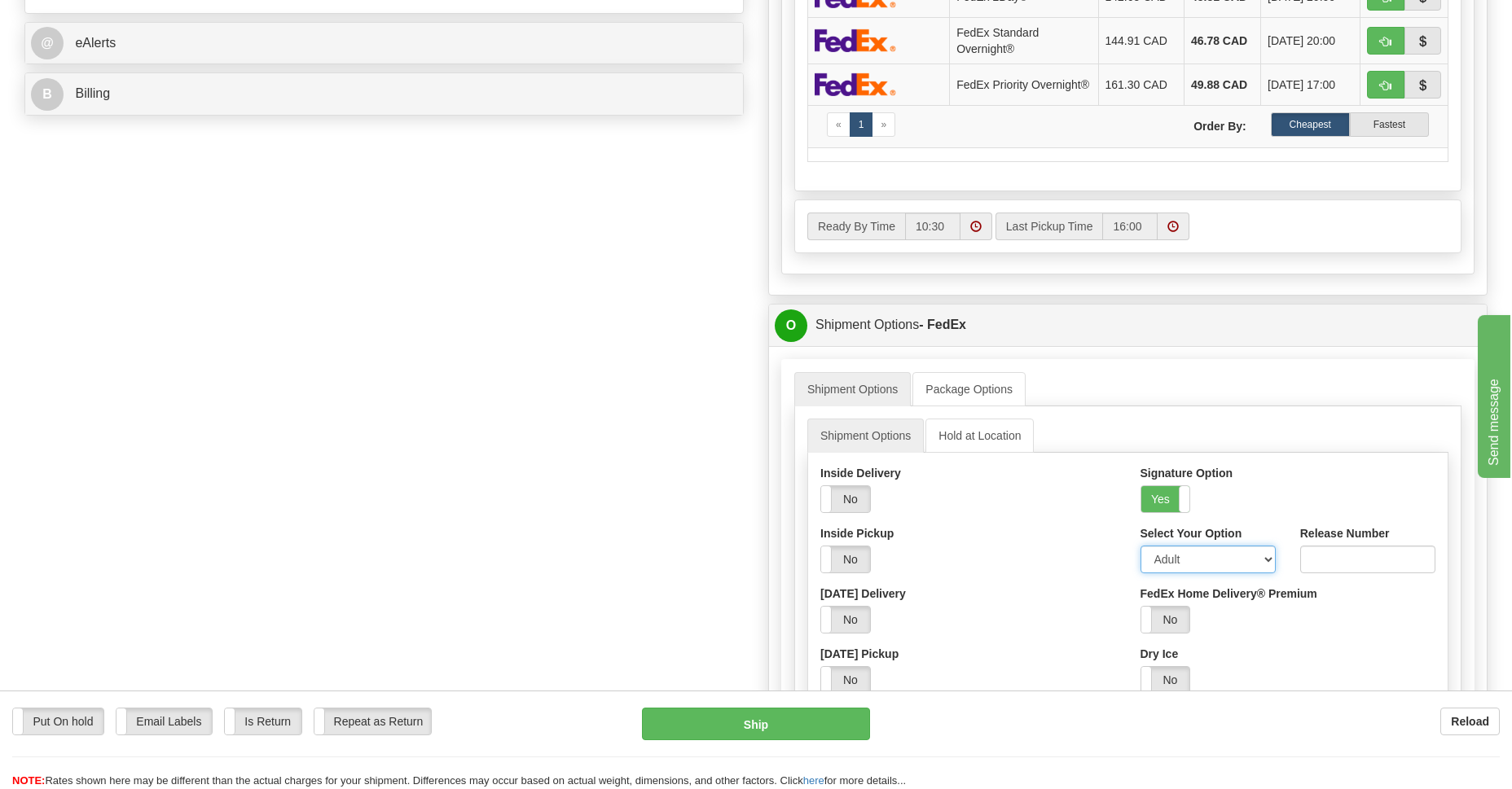
click at [1268, 563] on select "Adult Direct Indirect No Signature Required Service Default" at bounding box center [1208, 559] width 135 height 28
select select "2"
click at [1140, 550] on select "Adult Direct Indirect No Signature Required Service Default" at bounding box center [1208, 559] width 135 height 28
click at [751, 727] on button "Ship" at bounding box center [755, 723] width 227 height 33
type input "92"
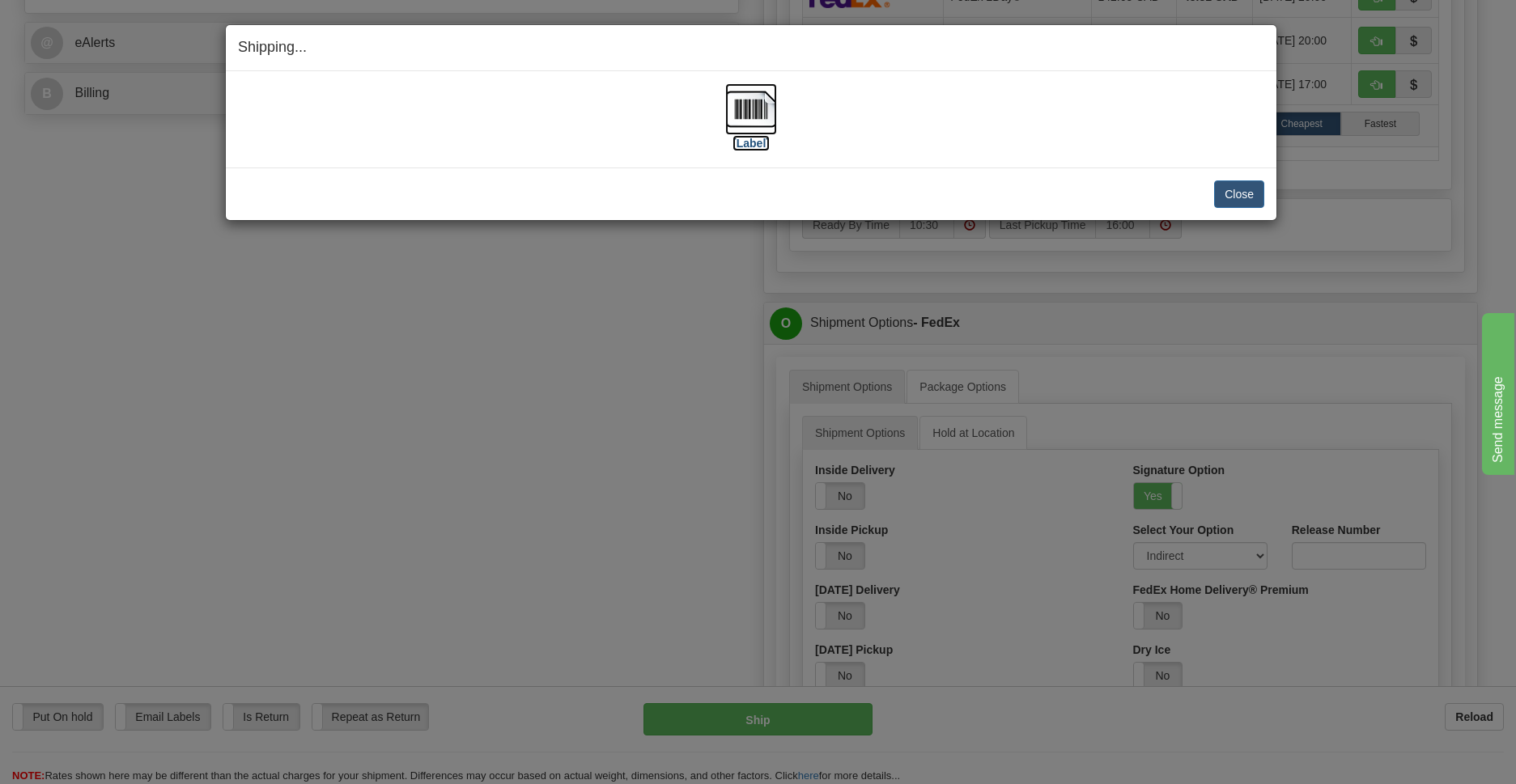
click at [735, 116] on img at bounding box center [751, 109] width 52 height 52
click at [1243, 191] on button "Close" at bounding box center [1240, 194] width 50 height 28
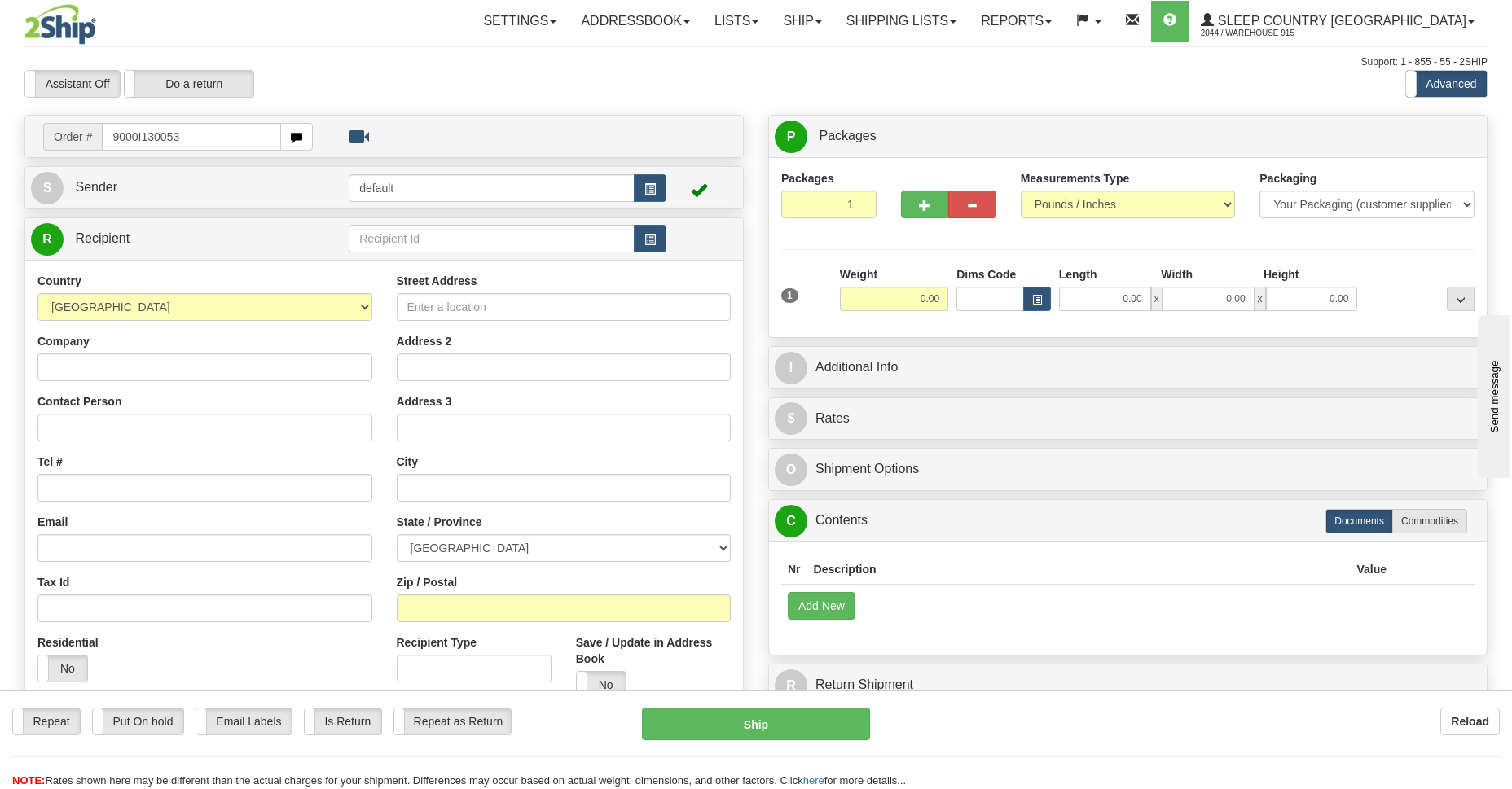
type input "9000I130053"
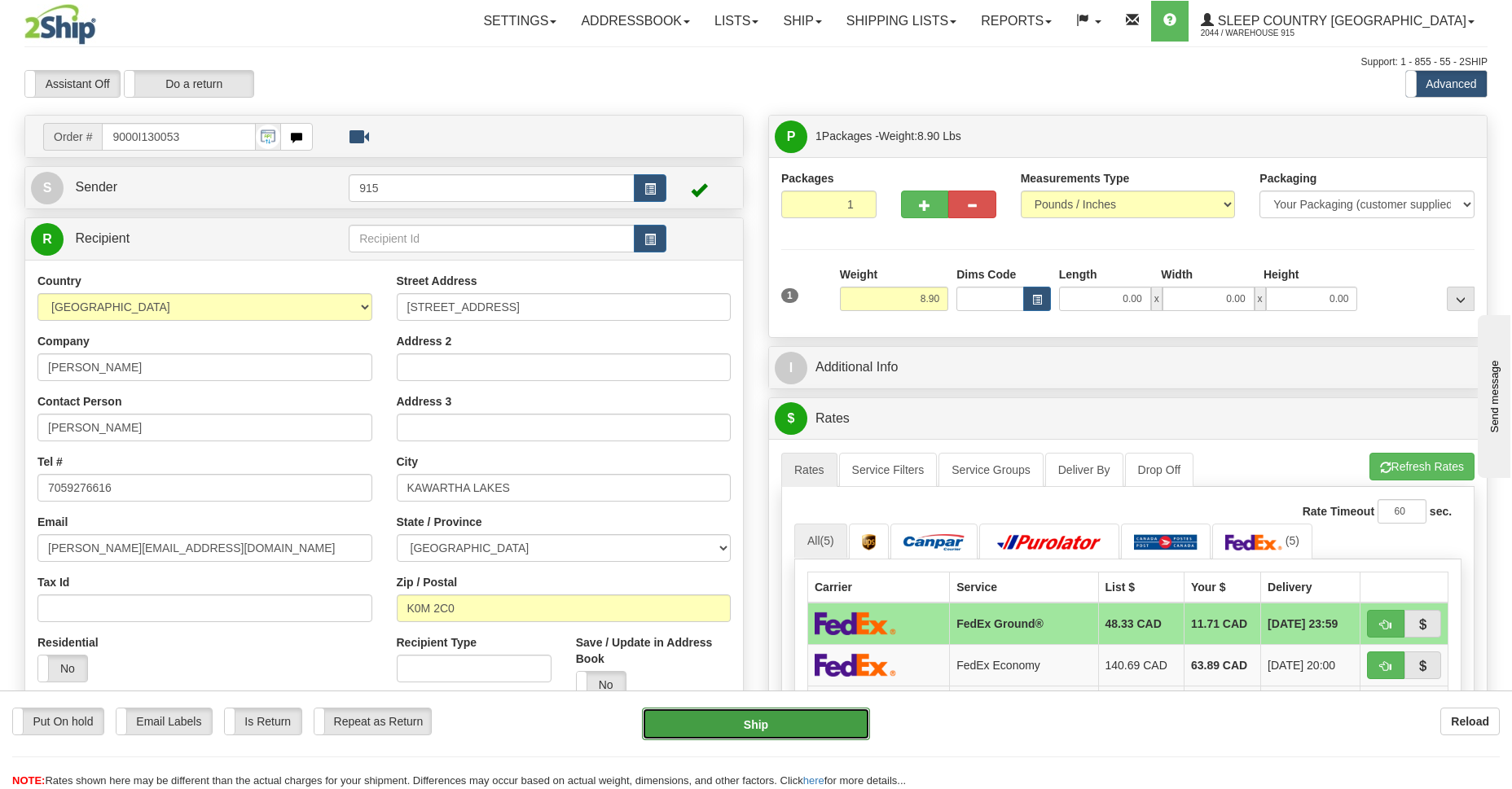
click at [707, 721] on button "Ship" at bounding box center [755, 723] width 227 height 33
type input "92"
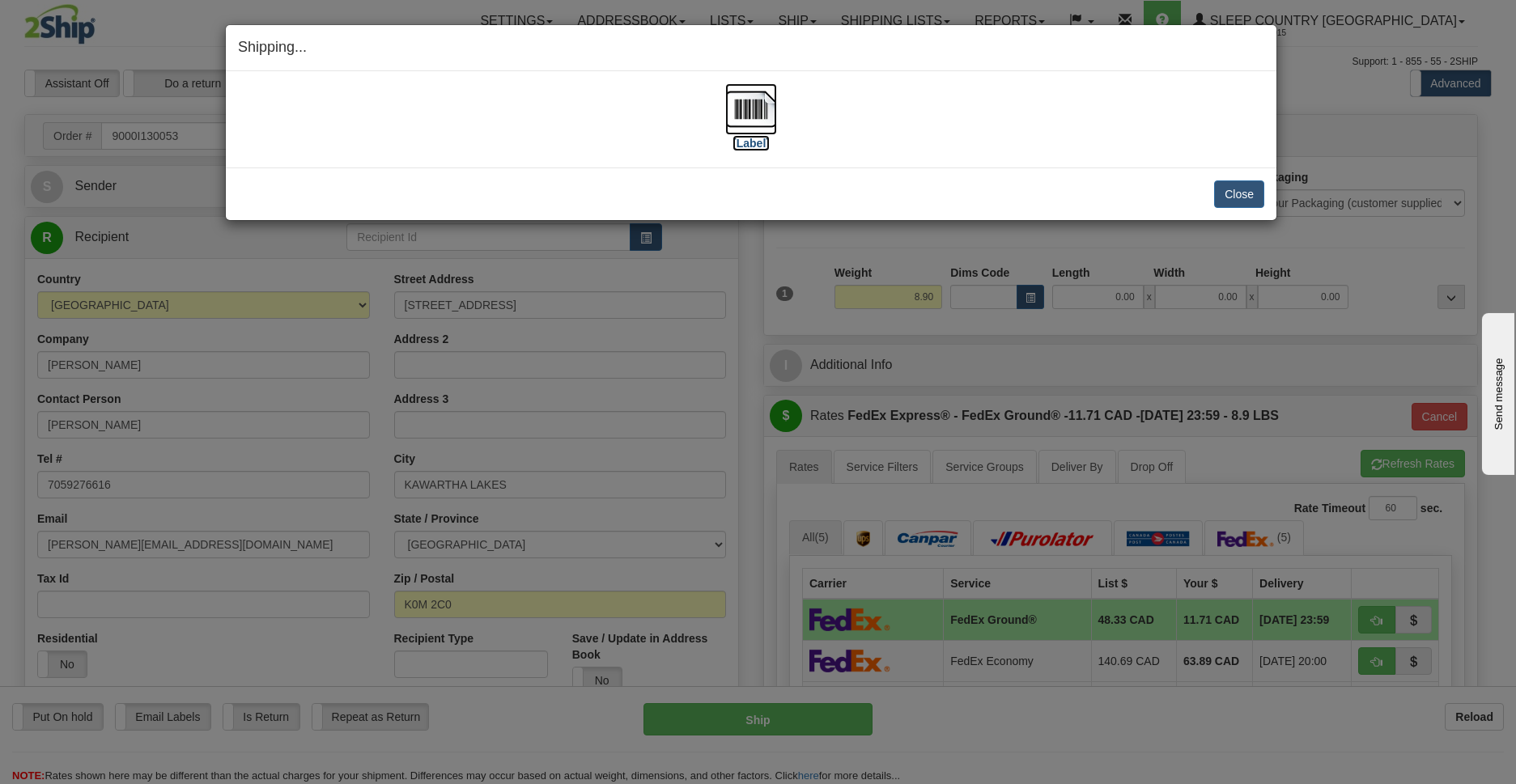
click at [751, 111] on img at bounding box center [751, 109] width 52 height 52
click at [1233, 188] on button "Close" at bounding box center [1240, 194] width 50 height 28
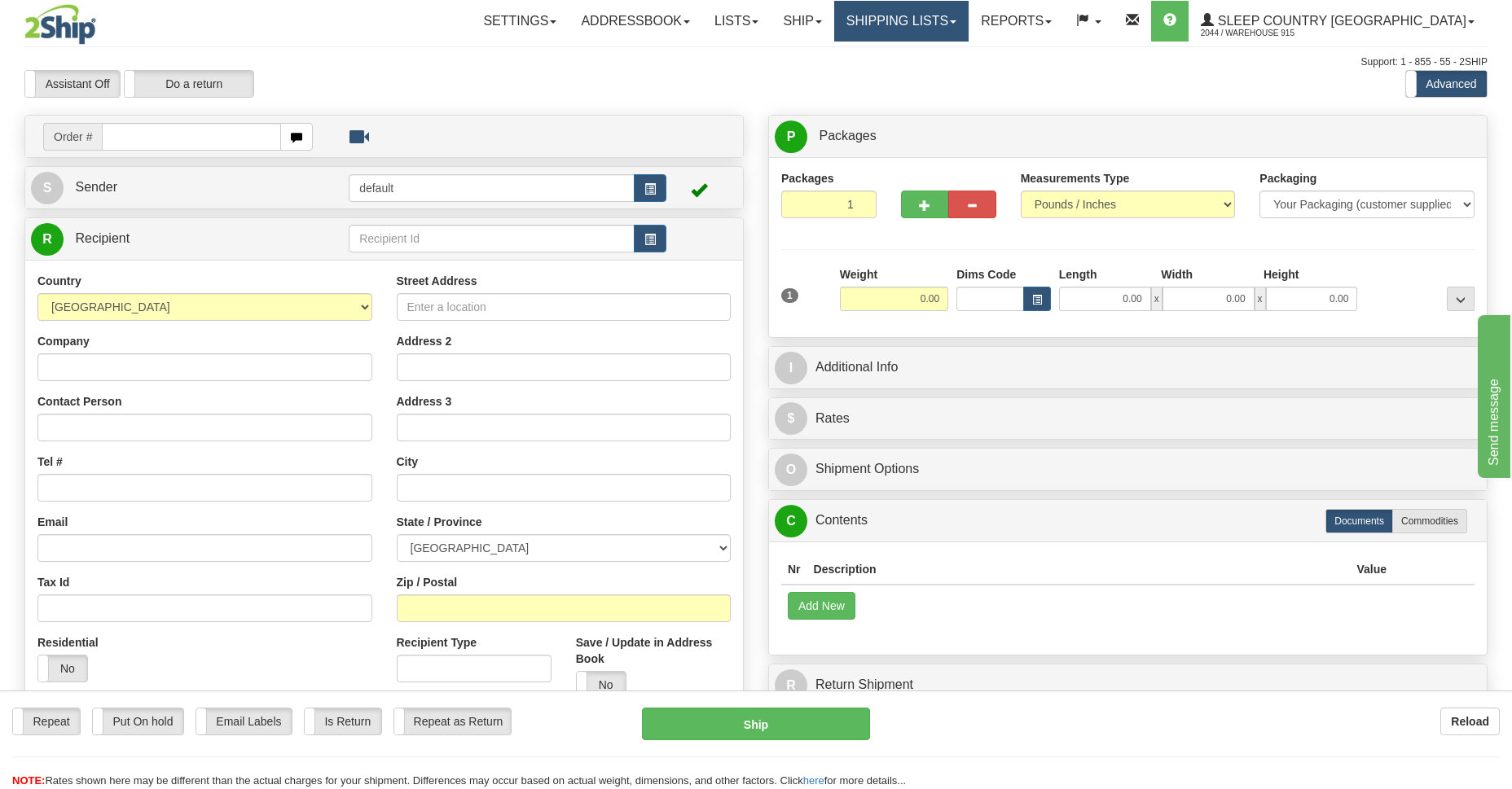
click at [969, 17] on link "Shipping lists" at bounding box center [901, 21] width 134 height 41
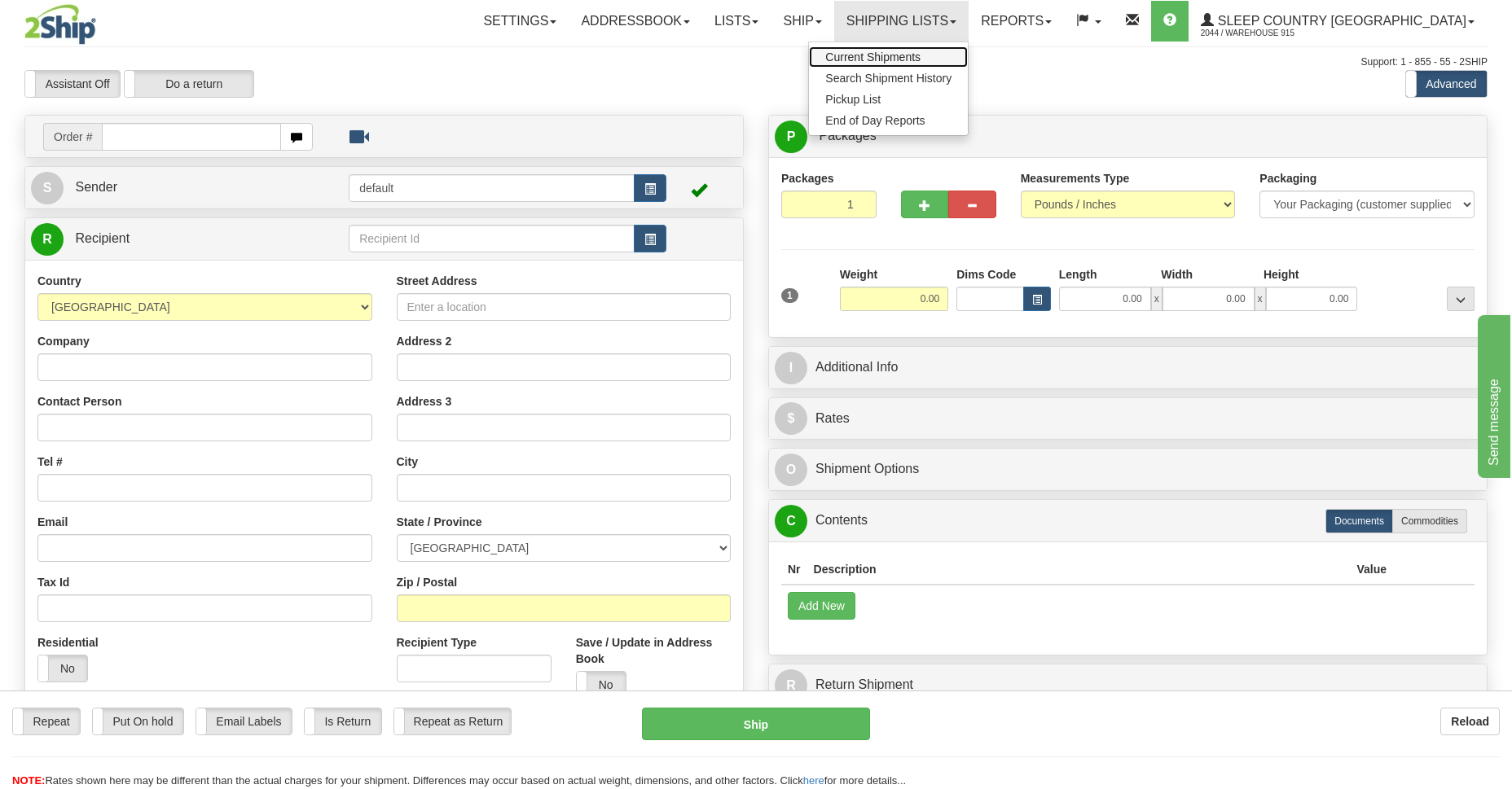
click at [920, 56] on span "Current Shipments" at bounding box center [872, 57] width 96 height 13
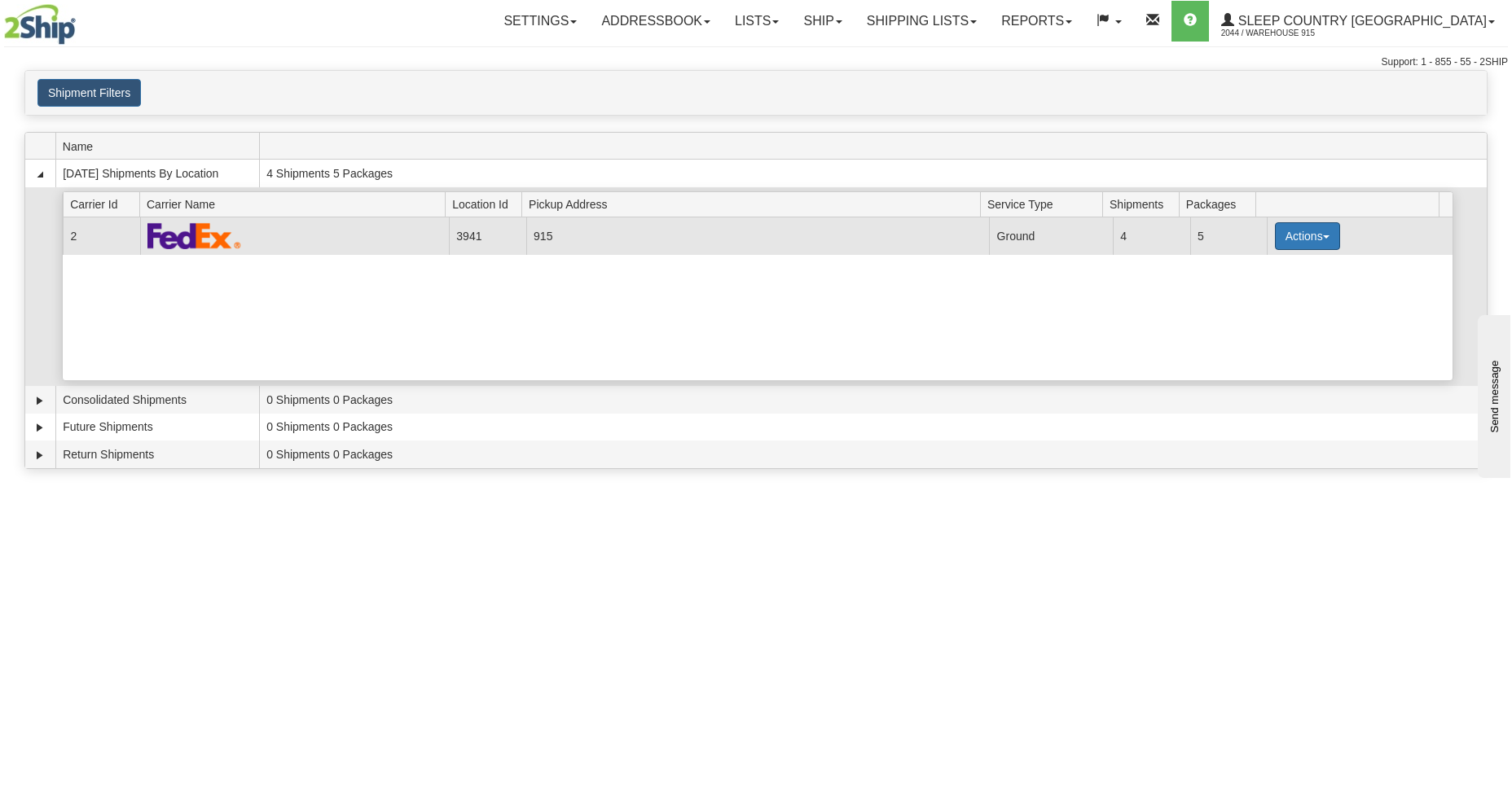
click at [1310, 237] on button "Actions" at bounding box center [1307, 236] width 65 height 28
click at [1238, 269] on span "Details" at bounding box center [1247, 265] width 44 height 11
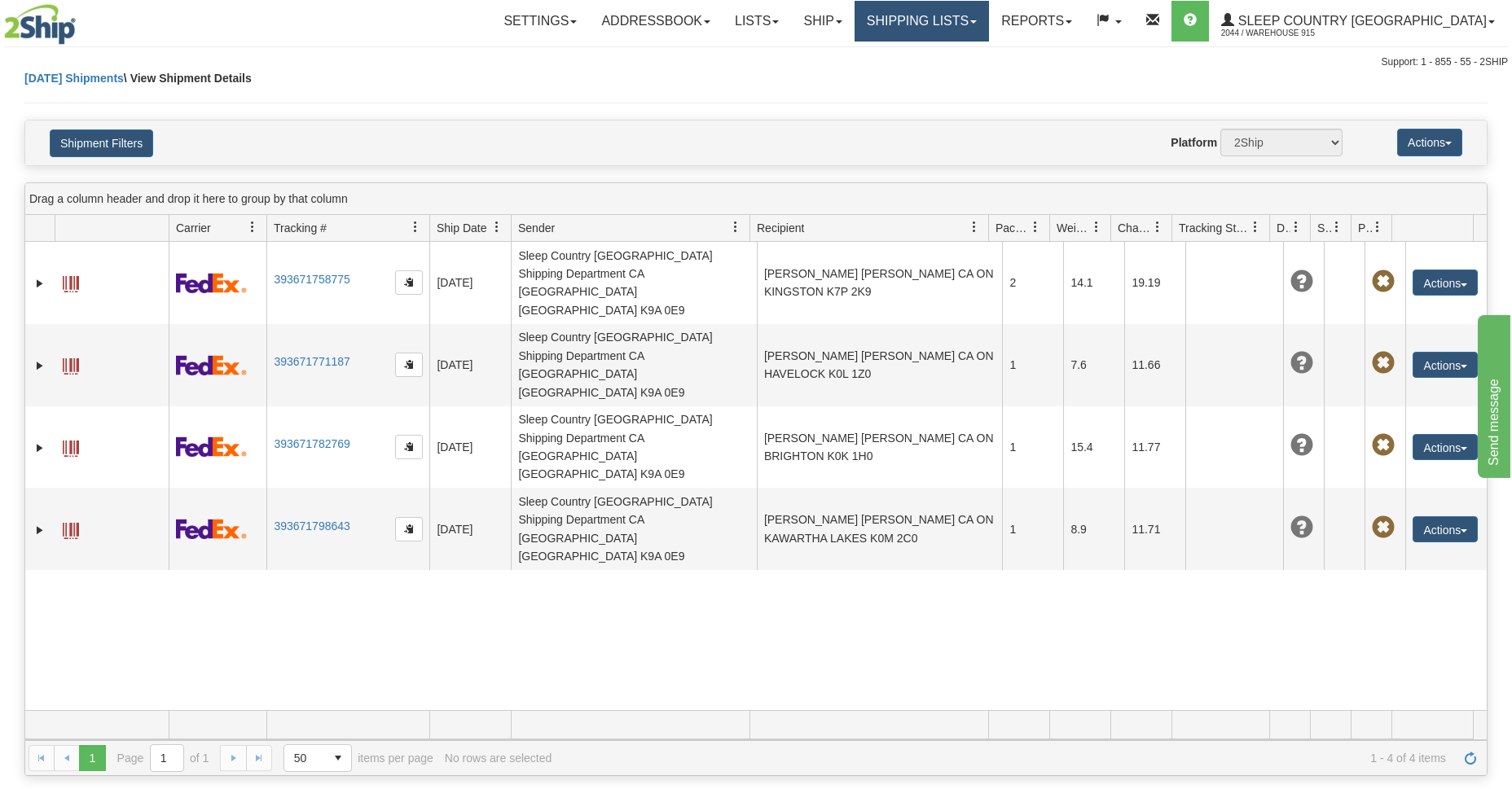
click at [989, 34] on link "Shipping lists" at bounding box center [921, 21] width 134 height 41
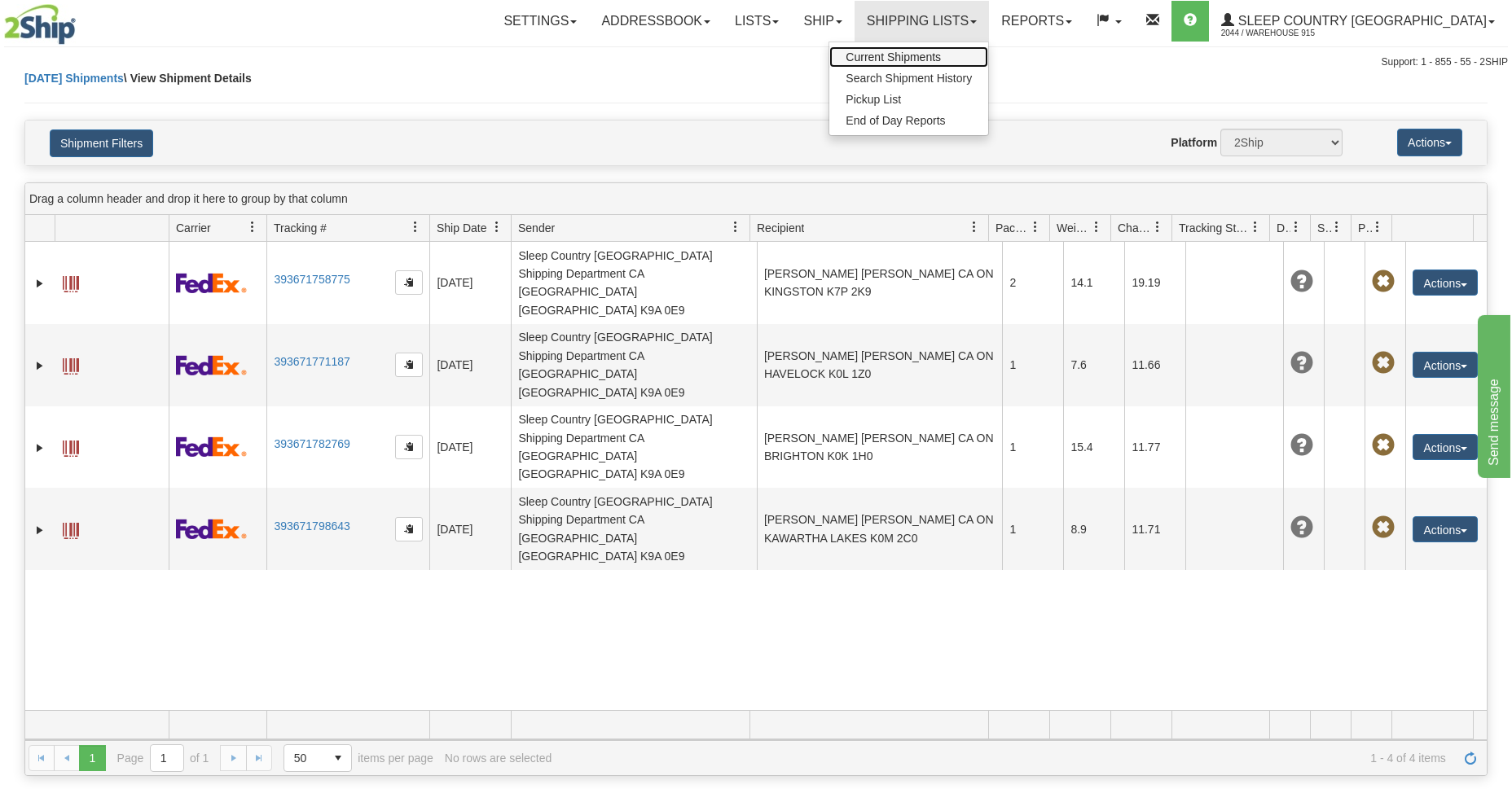
click at [941, 57] on span "Current Shipments" at bounding box center [892, 57] width 96 height 13
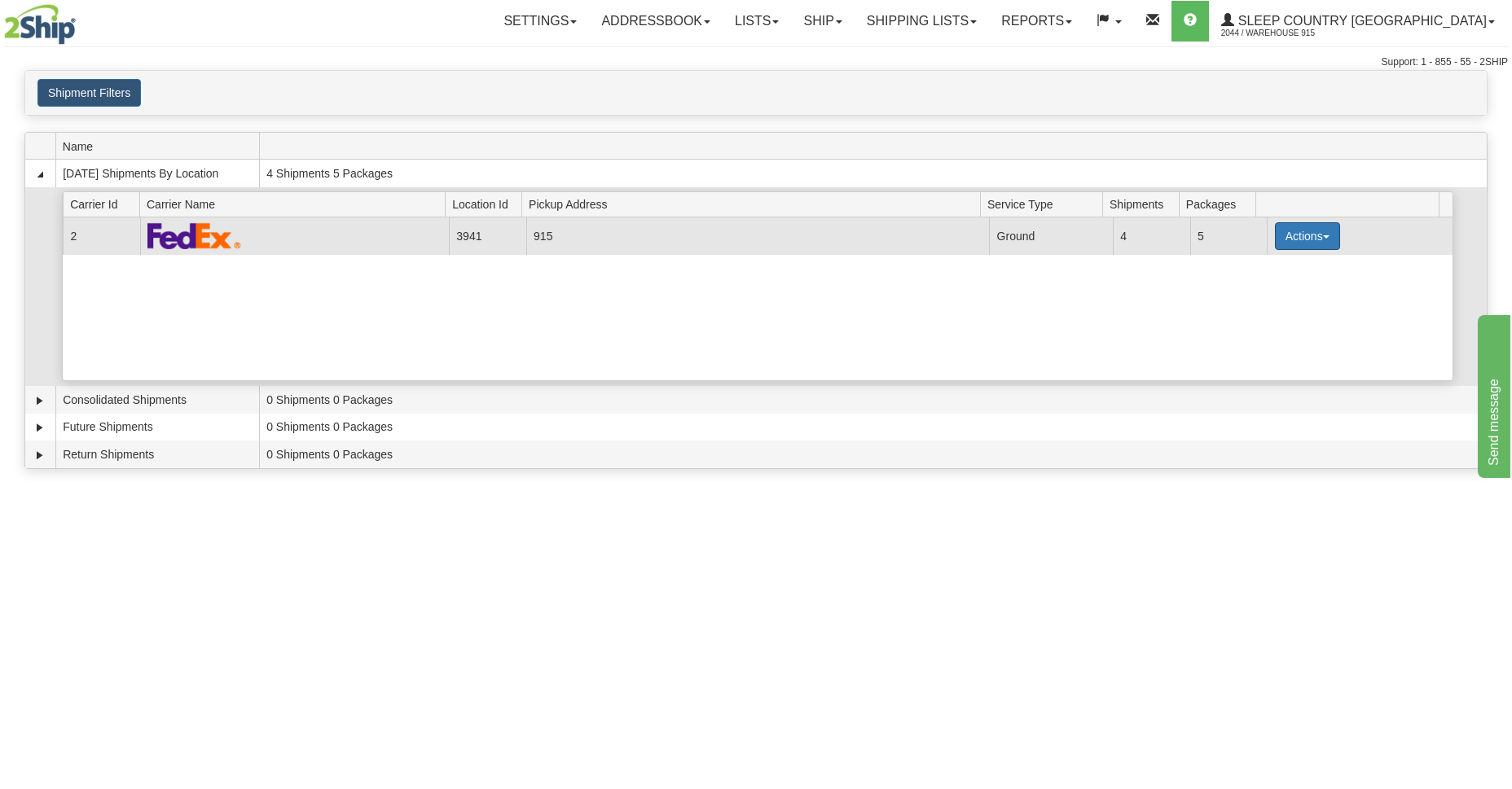
click at [1323, 240] on button "Actions" at bounding box center [1307, 236] width 65 height 28
click at [1257, 286] on span "Close" at bounding box center [1243, 286] width 37 height 11
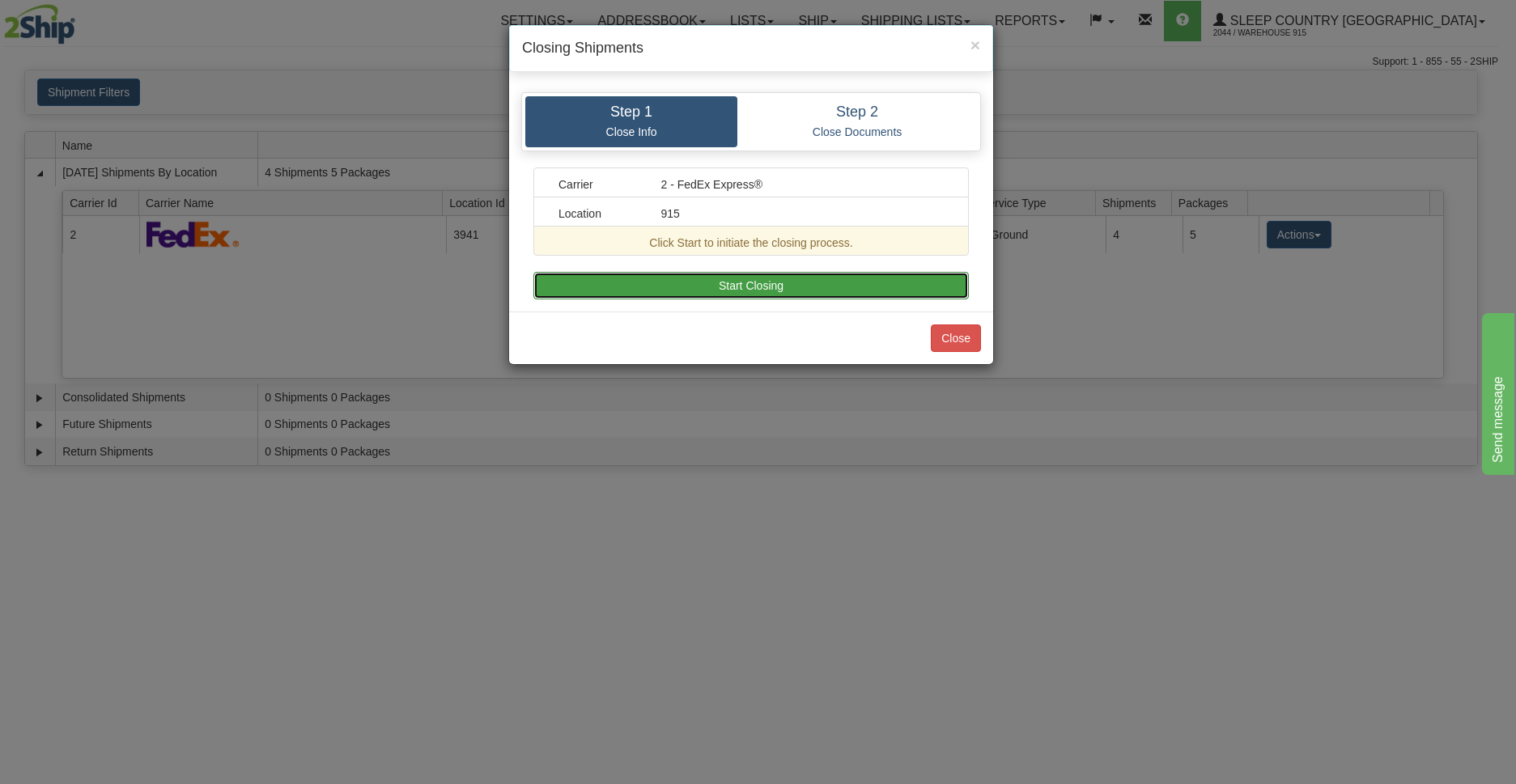
click at [708, 285] on button "Start Closing" at bounding box center [751, 285] width 435 height 28
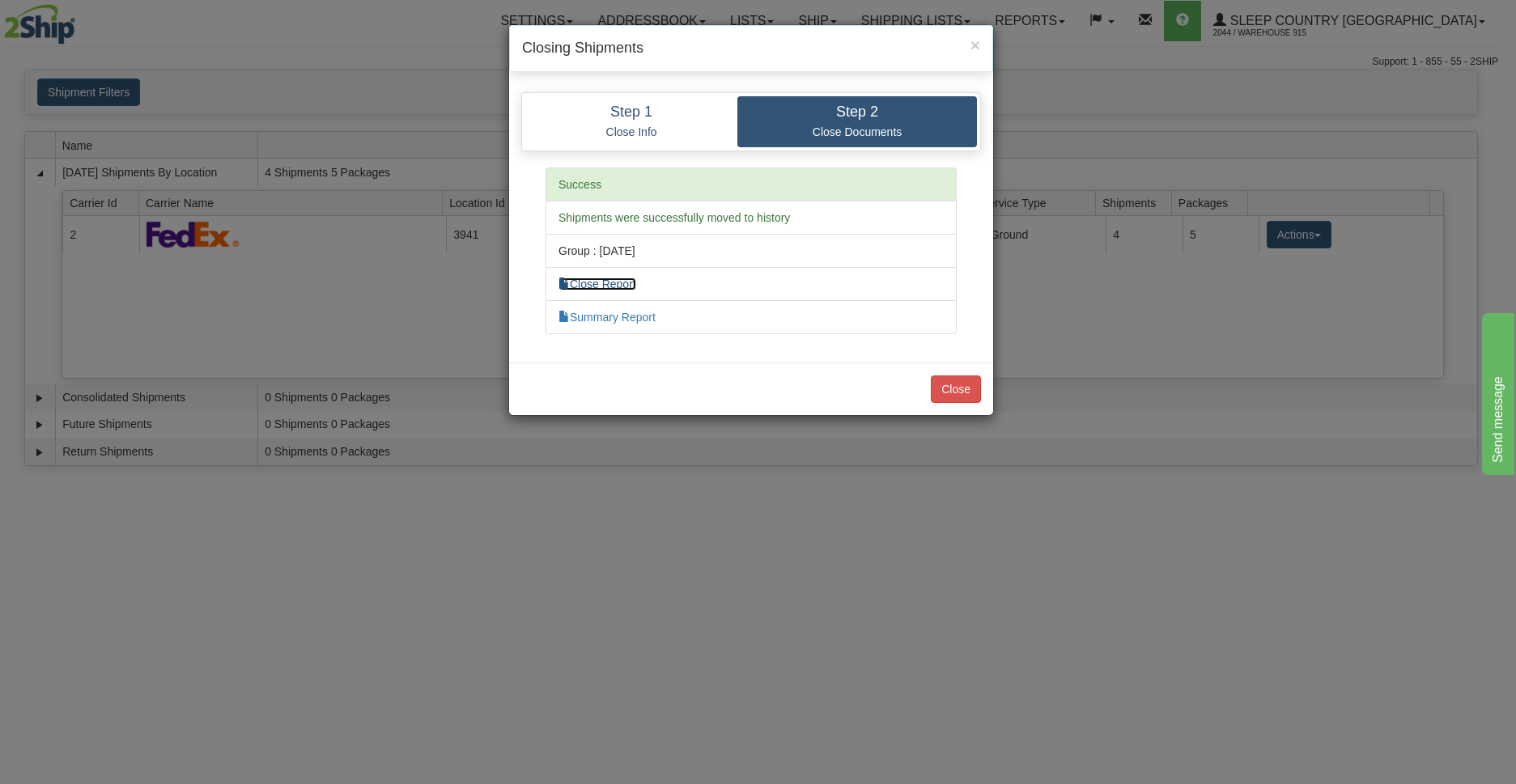
click at [614, 285] on link "Close Report" at bounding box center [597, 284] width 78 height 13
click at [951, 390] on button "Close" at bounding box center [956, 389] width 50 height 28
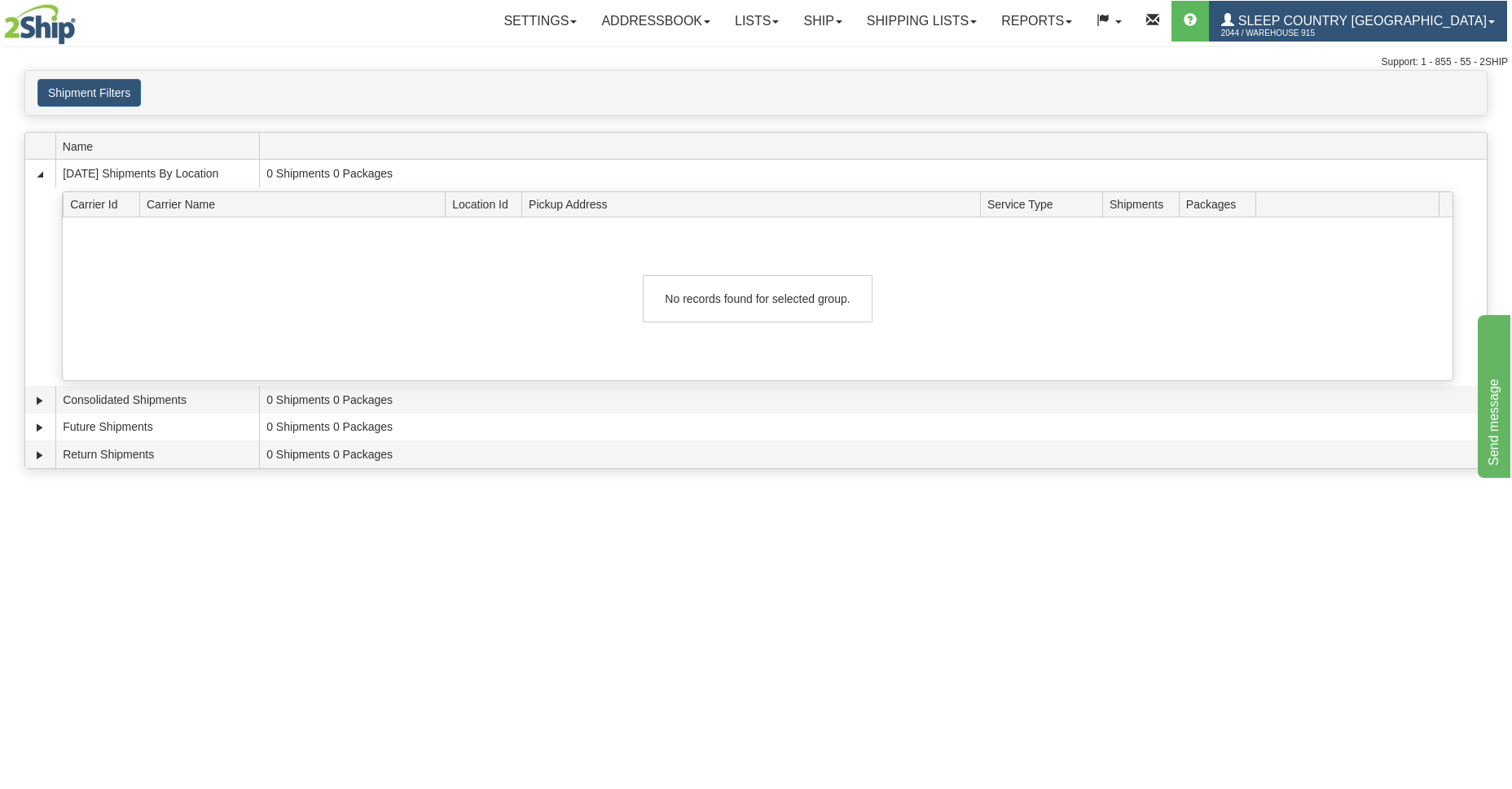
click at [1399, 21] on span "Sleep Country [GEOGRAPHIC_DATA]" at bounding box center [1360, 20] width 253 height 14
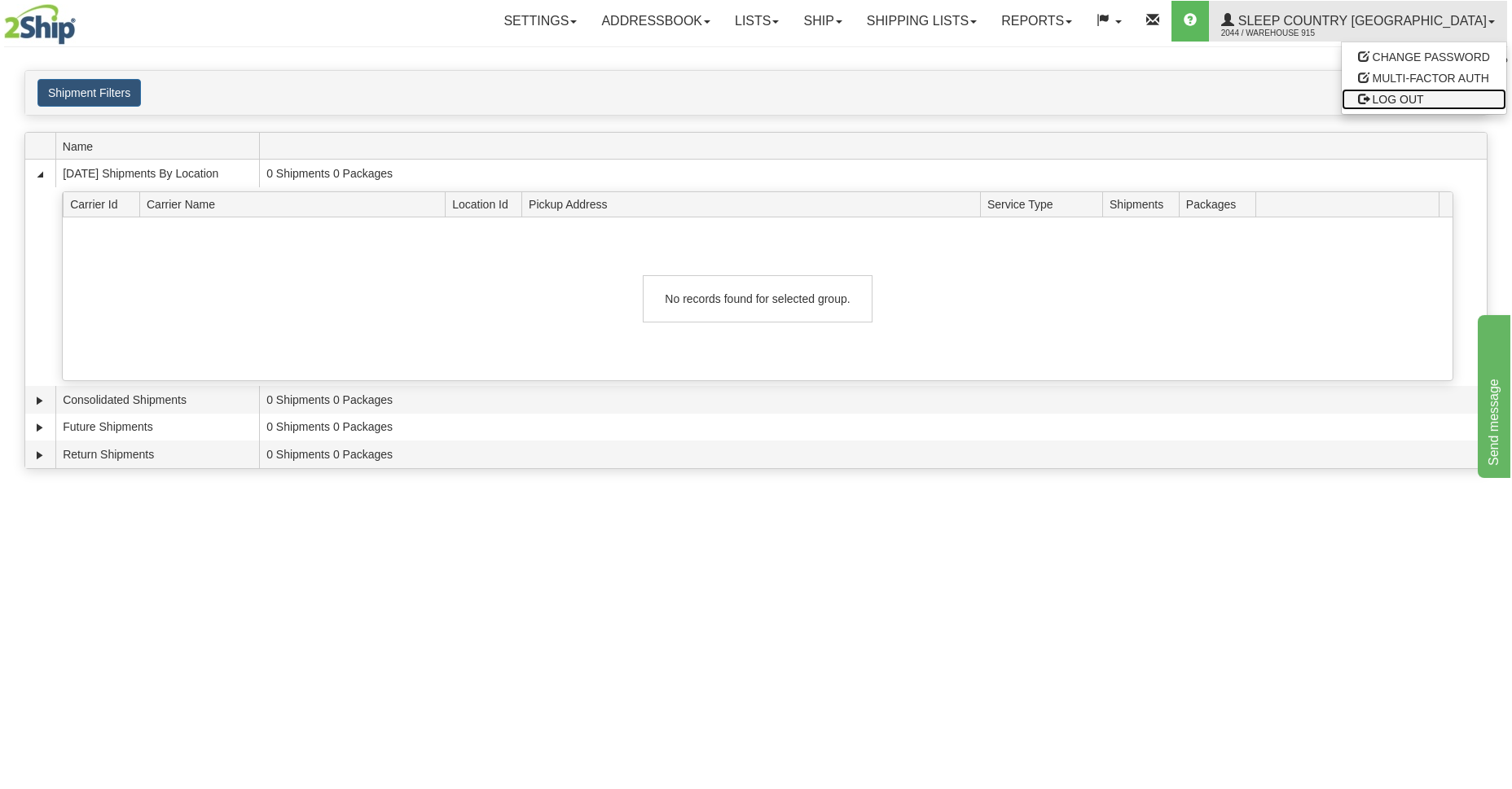
click at [1389, 102] on span "LOG OUT" at bounding box center [1398, 99] width 52 height 13
